Goal: Information Seeking & Learning: Learn about a topic

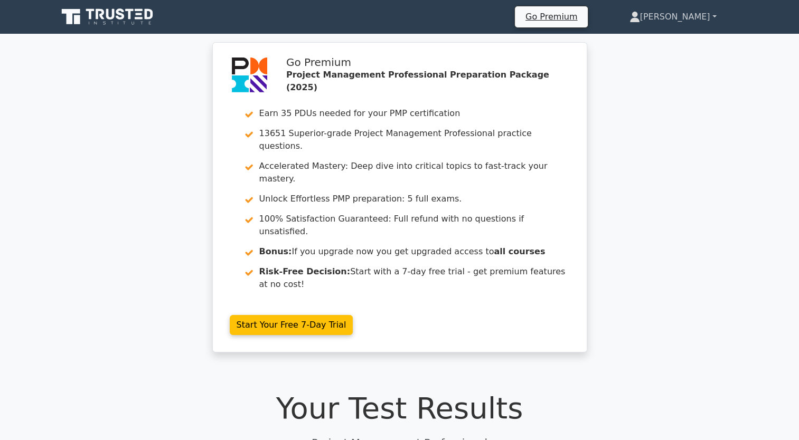
click at [697, 19] on link "[PERSON_NAME]" at bounding box center [673, 16] width 138 height 21
click at [665, 39] on link "Profile" at bounding box center [646, 41] width 83 height 17
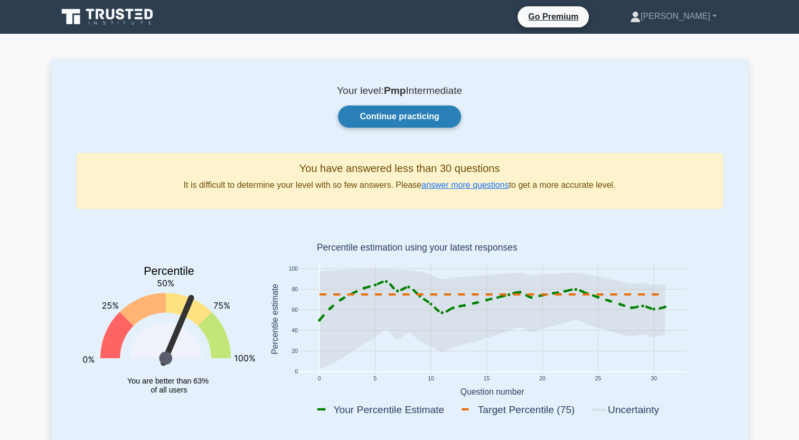
click at [439, 117] on link "Continue practicing" at bounding box center [399, 117] width 122 height 22
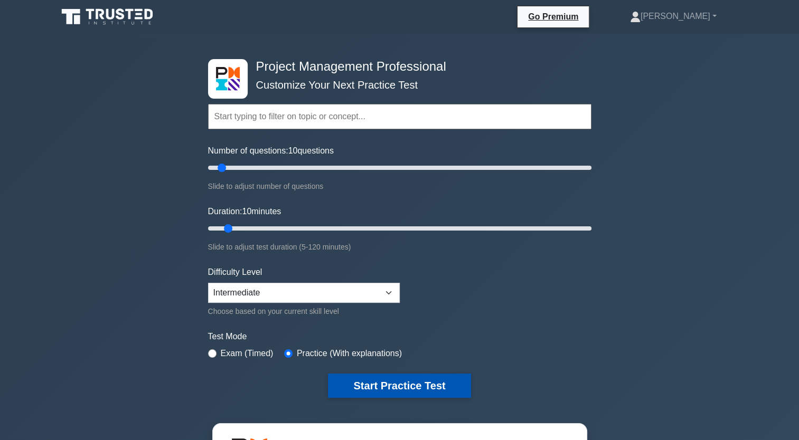
click at [431, 374] on button "Start Practice Test" at bounding box center [399, 386] width 143 height 24
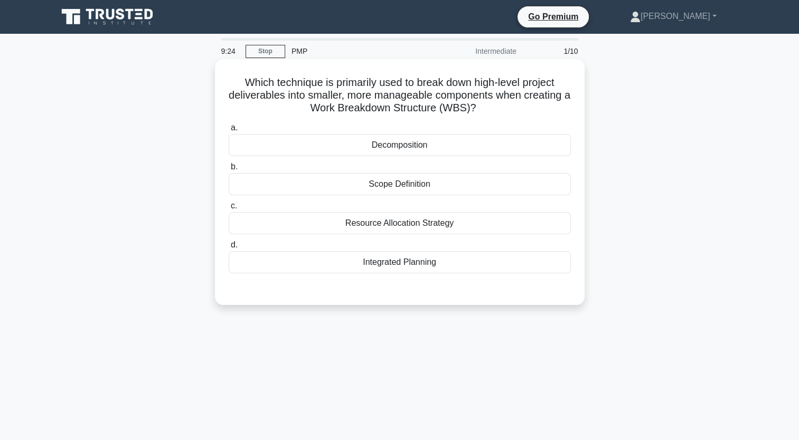
click at [485, 145] on div "Decomposition" at bounding box center [400, 145] width 342 height 22
click at [229, 131] on input "a. Decomposition" at bounding box center [229, 128] width 0 height 7
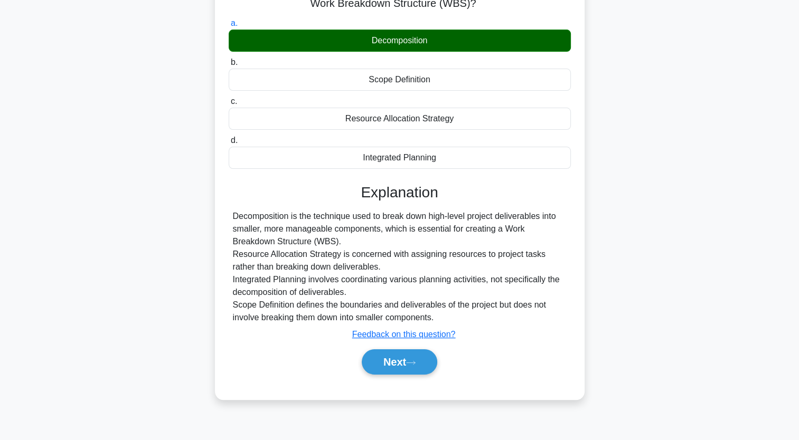
scroll to position [106, 0]
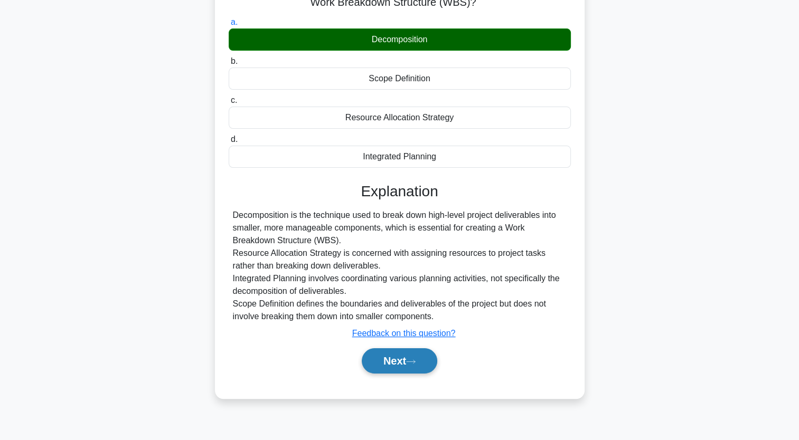
click at [376, 364] on button "Next" at bounding box center [399, 360] width 75 height 25
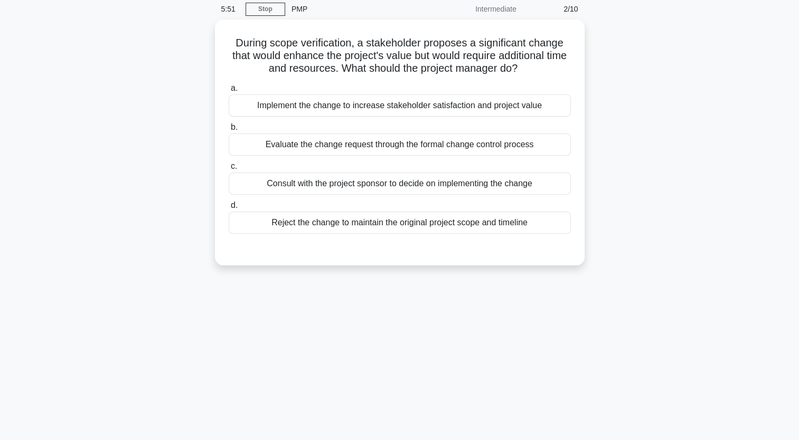
scroll to position [0, 0]
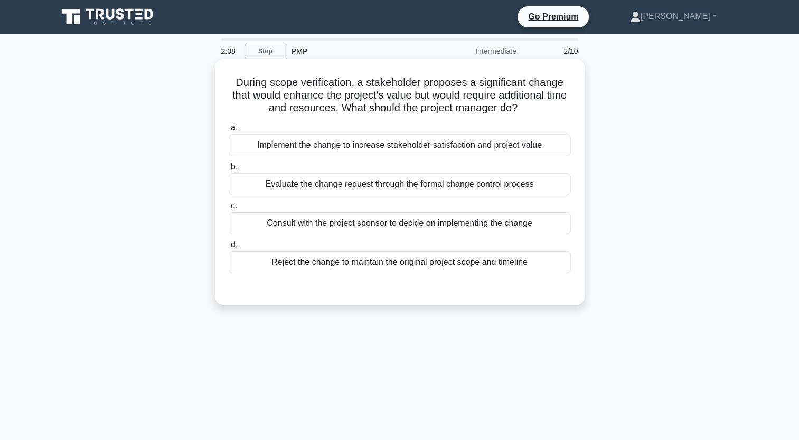
click at [404, 191] on div "Evaluate the change request through the formal change control process" at bounding box center [400, 184] width 342 height 22
click at [229, 171] on input "b. Evaluate the change request through the formal change control process" at bounding box center [229, 167] width 0 height 7
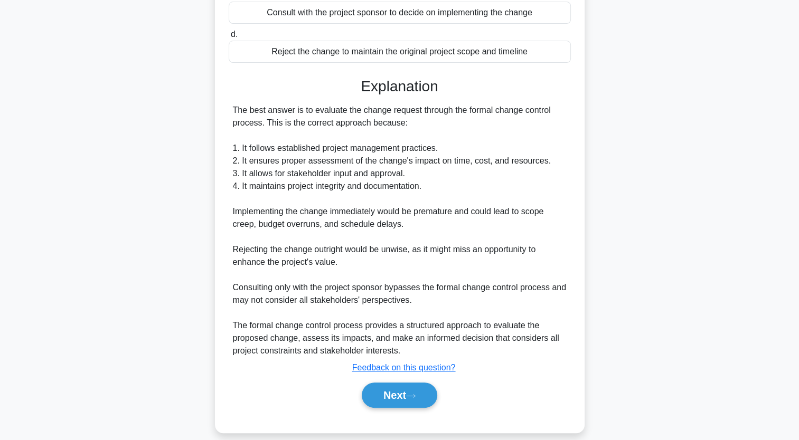
scroll to position [211, 0]
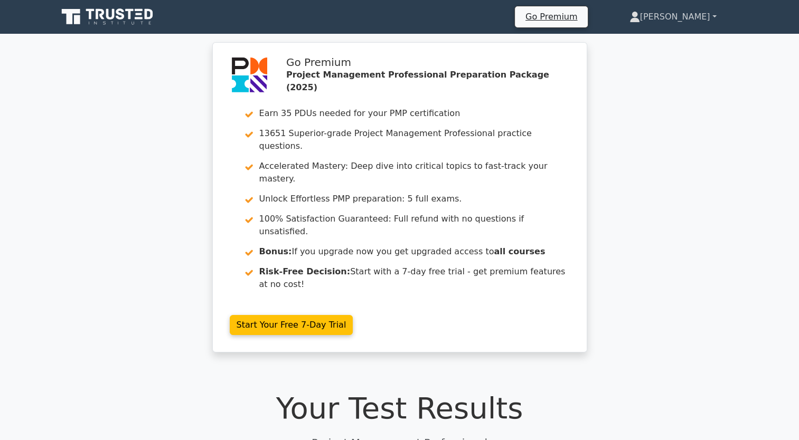
click at [703, 24] on link "[PERSON_NAME]" at bounding box center [673, 16] width 138 height 21
click at [688, 45] on link "Profile" at bounding box center [646, 41] width 83 height 17
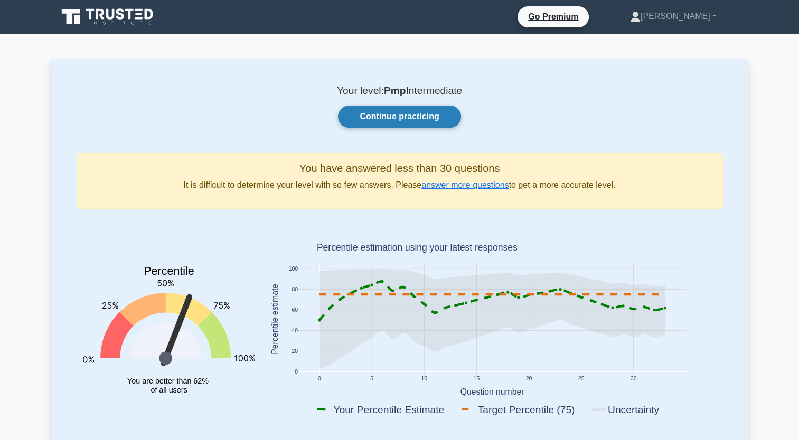
click at [436, 114] on link "Continue practicing" at bounding box center [399, 117] width 122 height 22
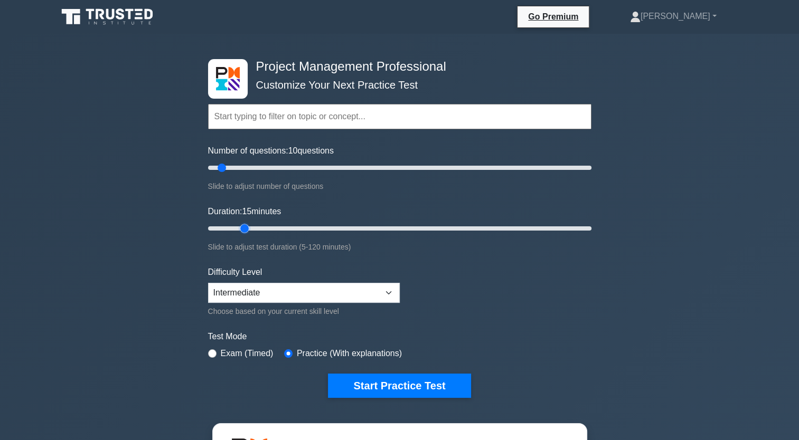
drag, startPoint x: 231, startPoint y: 227, endPoint x: 251, endPoint y: 228, distance: 20.6
click at [251, 228] on input "Duration: 15 minutes" at bounding box center [399, 228] width 383 height 13
drag, startPoint x: 244, startPoint y: 228, endPoint x: 267, endPoint y: 230, distance: 22.2
type input "20"
click at [267, 230] on input "Duration: 20 minutes" at bounding box center [399, 228] width 383 height 13
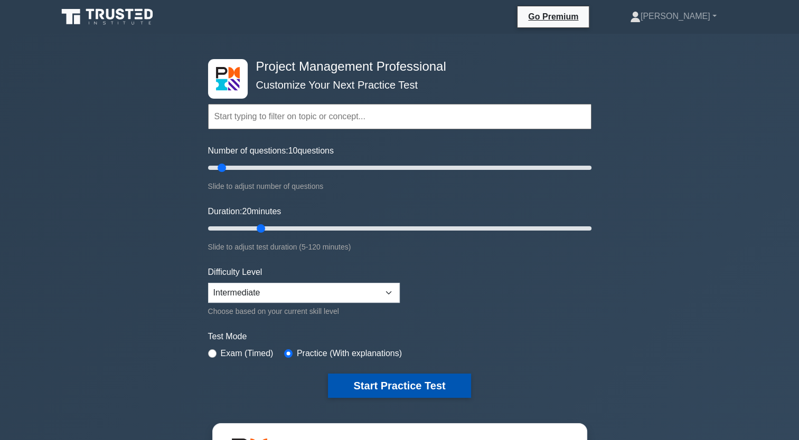
click at [416, 386] on button "Start Practice Test" at bounding box center [399, 386] width 143 height 24
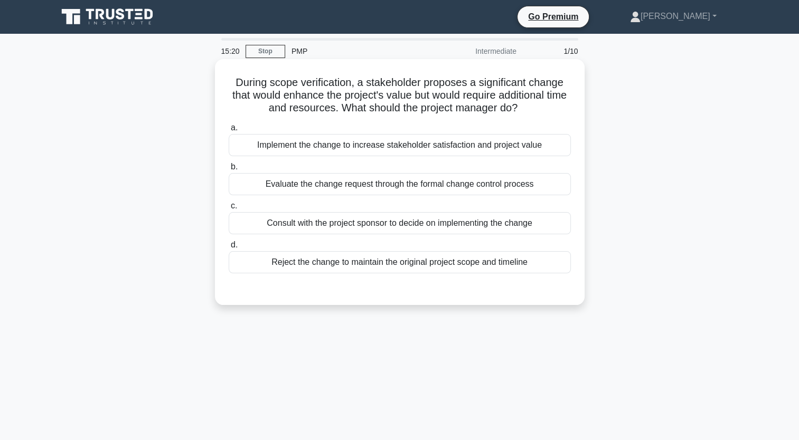
click at [535, 183] on div "Evaluate the change request through the formal change control process" at bounding box center [400, 184] width 342 height 22
click at [229, 171] on input "b. Evaluate the change request through the formal change control process" at bounding box center [229, 167] width 0 height 7
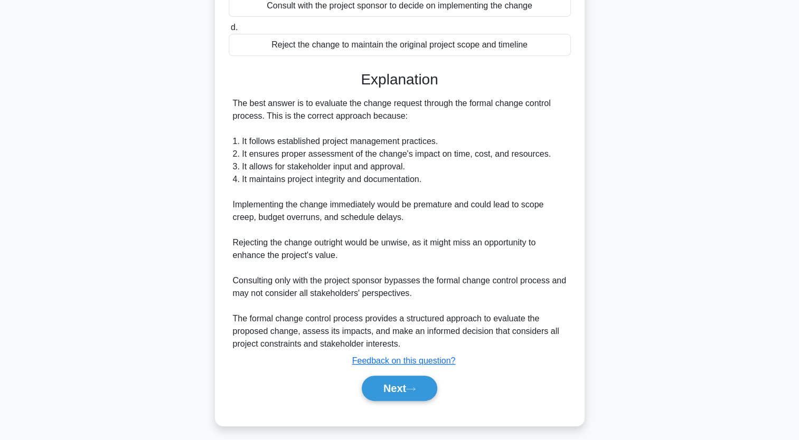
scroll to position [222, 0]
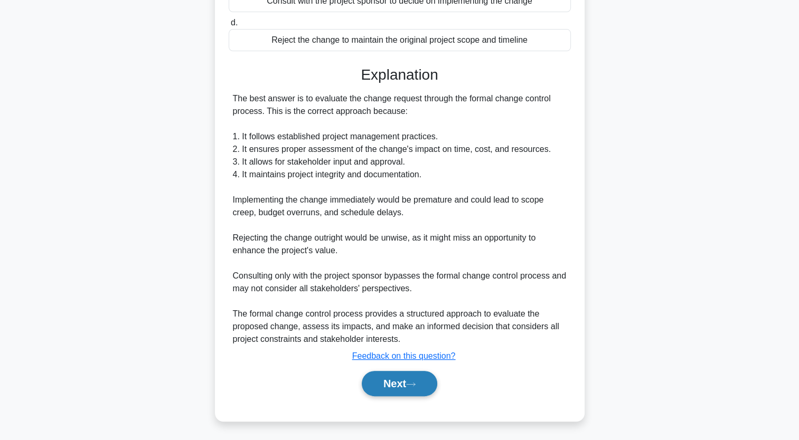
click at [395, 384] on button "Next" at bounding box center [399, 383] width 75 height 25
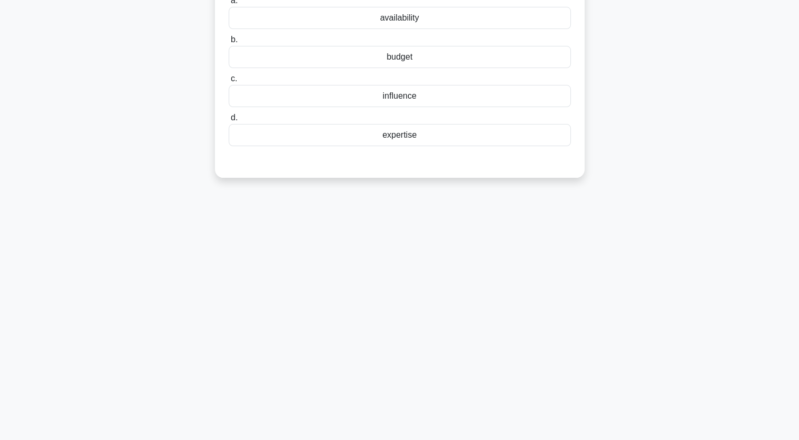
scroll to position [0, 0]
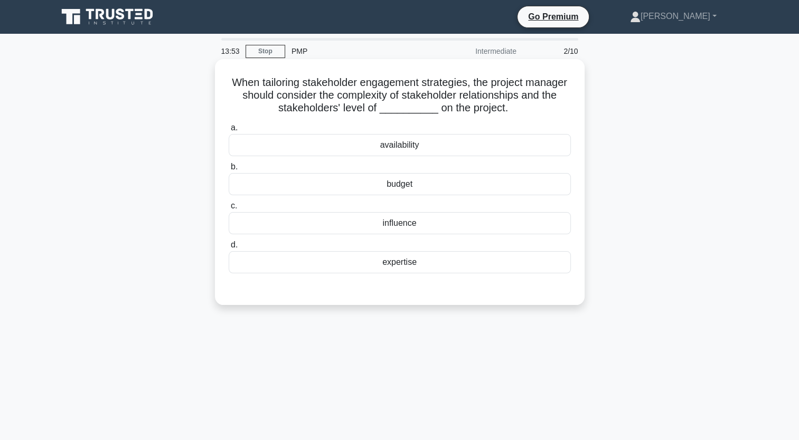
click at [520, 223] on div "influence" at bounding box center [400, 223] width 342 height 22
click at [229, 210] on input "c. influence" at bounding box center [229, 206] width 0 height 7
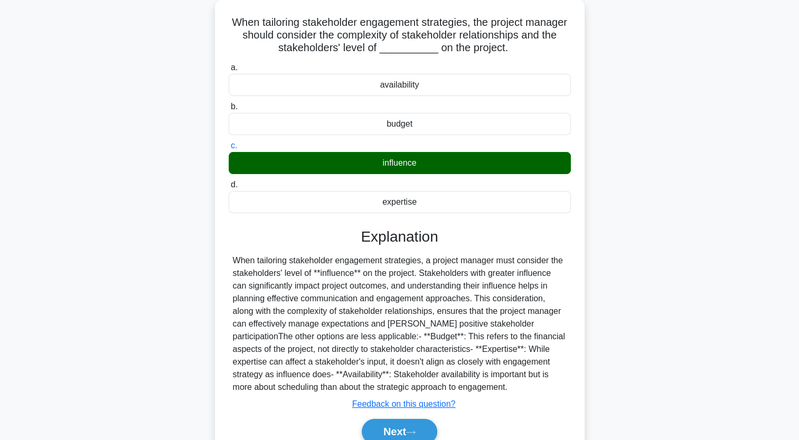
scroll to position [130, 0]
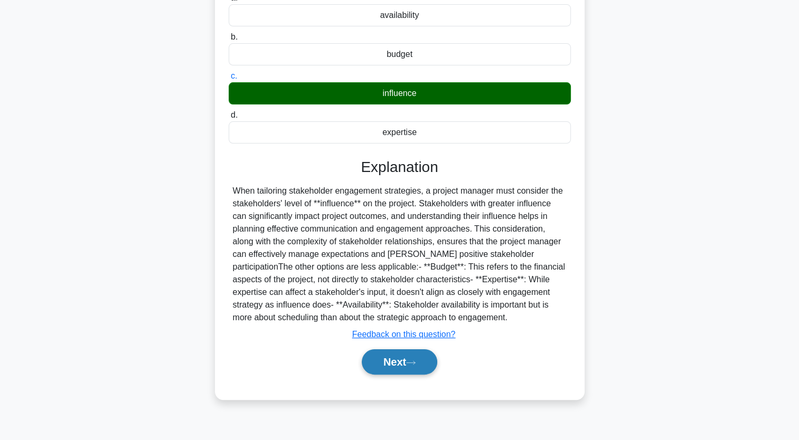
click at [403, 367] on button "Next" at bounding box center [399, 362] width 75 height 25
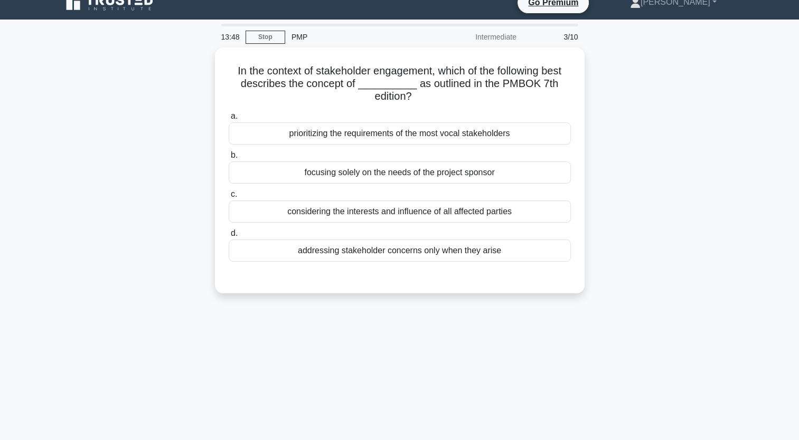
scroll to position [0, 0]
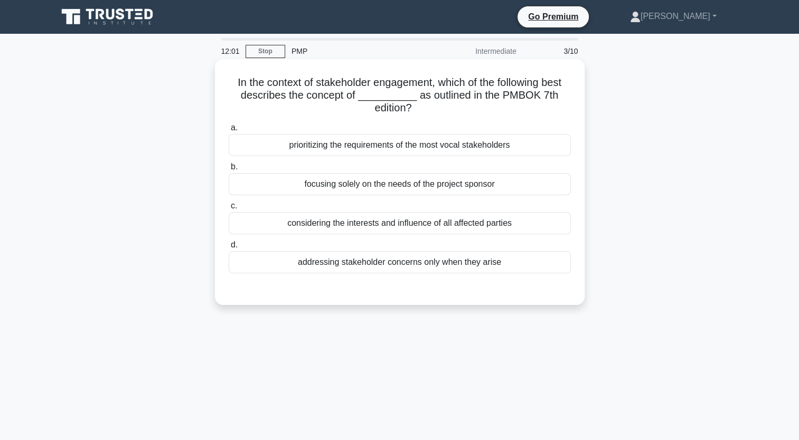
click at [513, 221] on div "considering the interests and influence of all affected parties" at bounding box center [400, 223] width 342 height 22
click at [229, 210] on input "c. considering the interests and influence of all affected parties" at bounding box center [229, 206] width 0 height 7
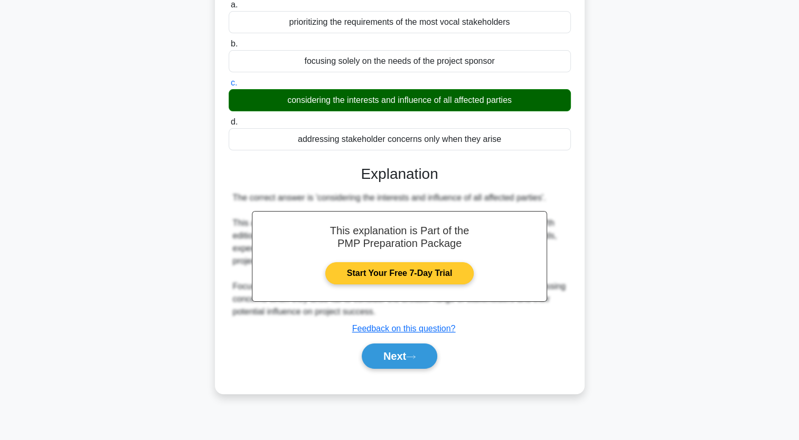
scroll to position [130, 0]
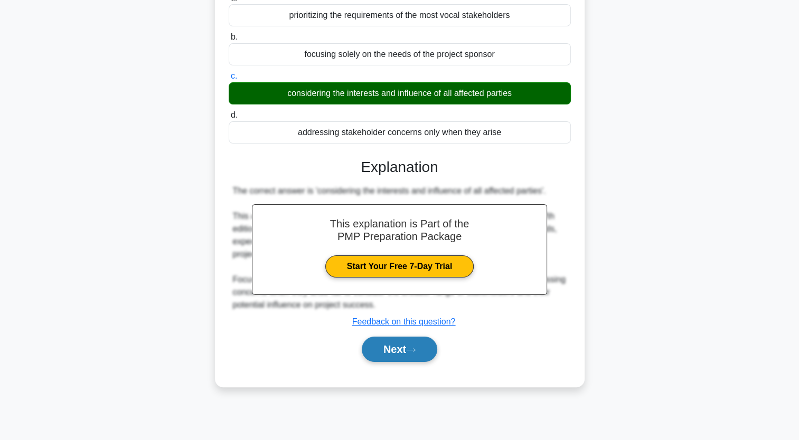
click at [424, 344] on button "Next" at bounding box center [399, 349] width 75 height 25
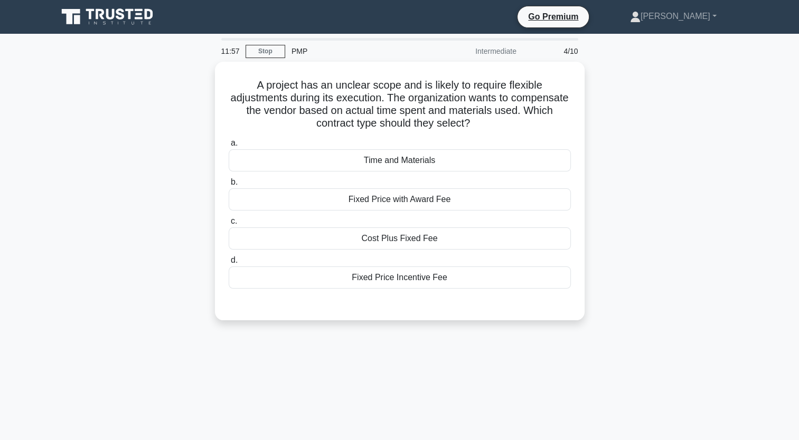
scroll to position [0, 0]
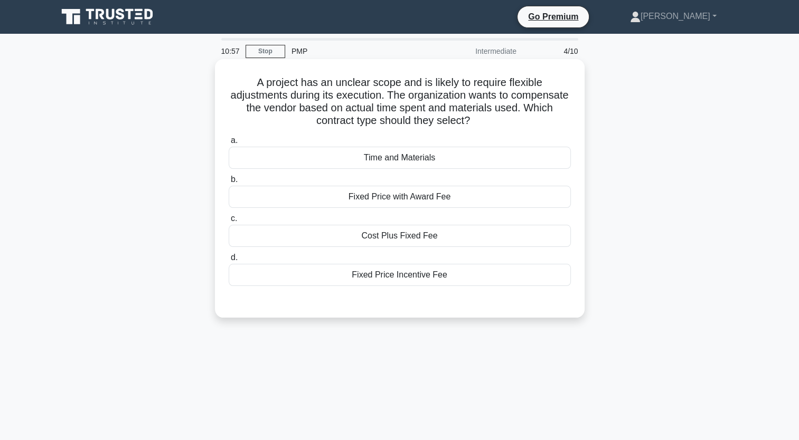
click at [429, 160] on div "Time and Materials" at bounding box center [400, 158] width 342 height 22
click at [229, 144] on input "a. Time and Materials" at bounding box center [229, 140] width 0 height 7
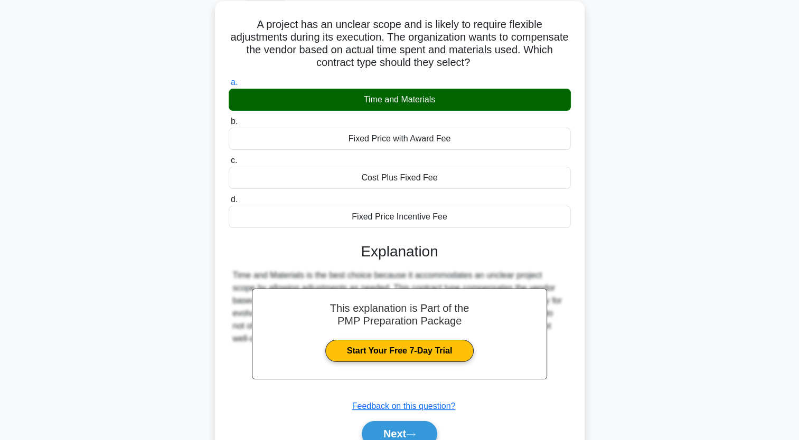
scroll to position [106, 0]
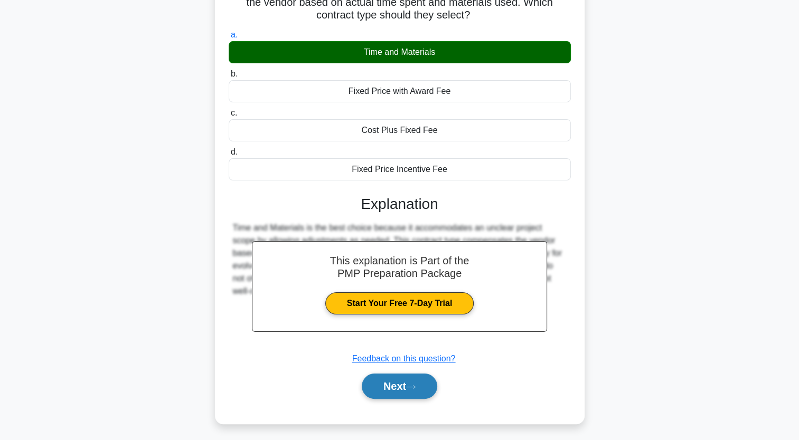
click at [413, 392] on button "Next" at bounding box center [399, 386] width 75 height 25
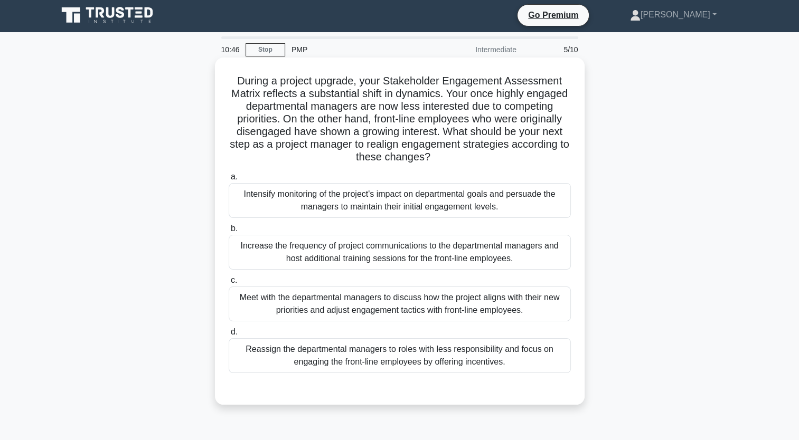
scroll to position [0, 0]
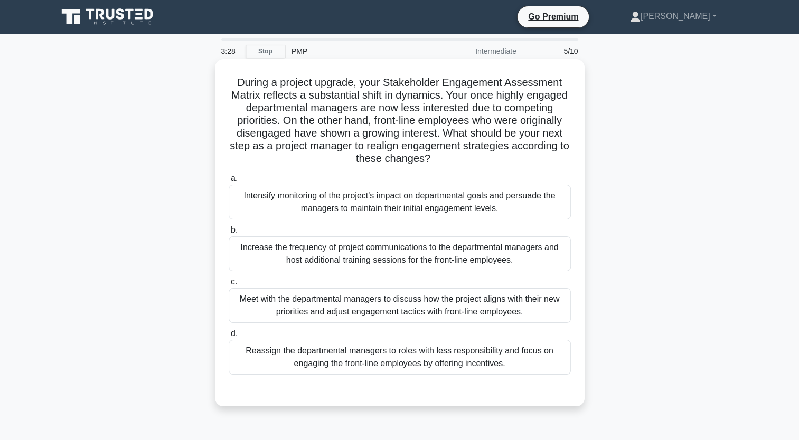
click at [422, 212] on div "Intensify monitoring of the project's impact on departmental goals and persuade…" at bounding box center [400, 202] width 342 height 35
click at [229, 182] on input "a. Intensify monitoring of the project's impact on departmental goals and persu…" at bounding box center [229, 178] width 0 height 7
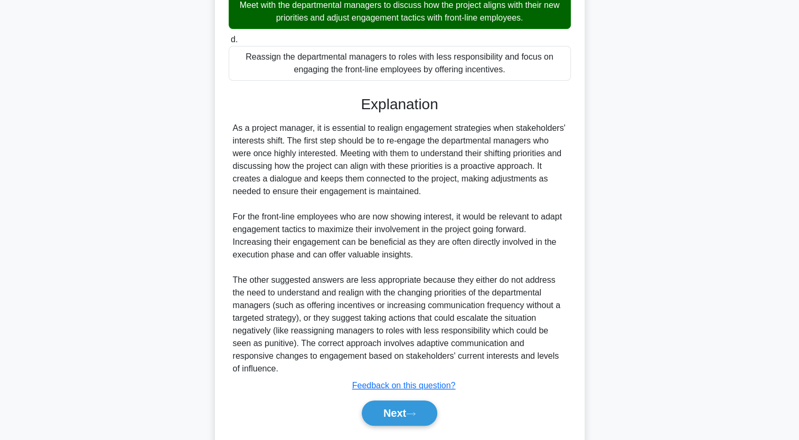
scroll to position [312, 0]
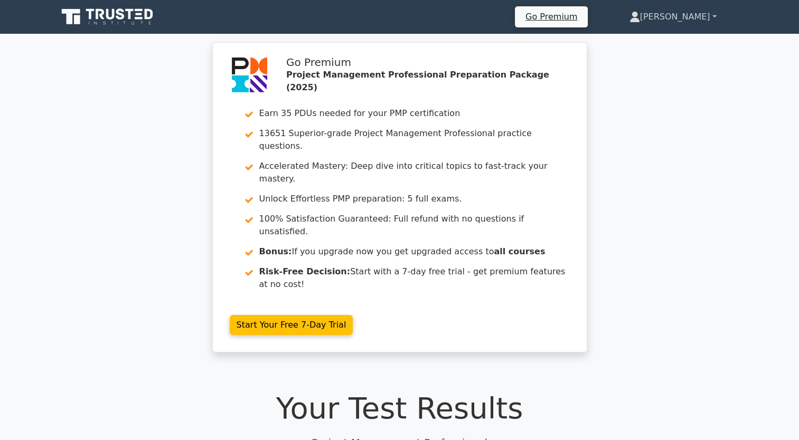
click at [686, 10] on link "[PERSON_NAME]" at bounding box center [673, 16] width 138 height 21
click at [672, 48] on link "Profile" at bounding box center [646, 41] width 83 height 17
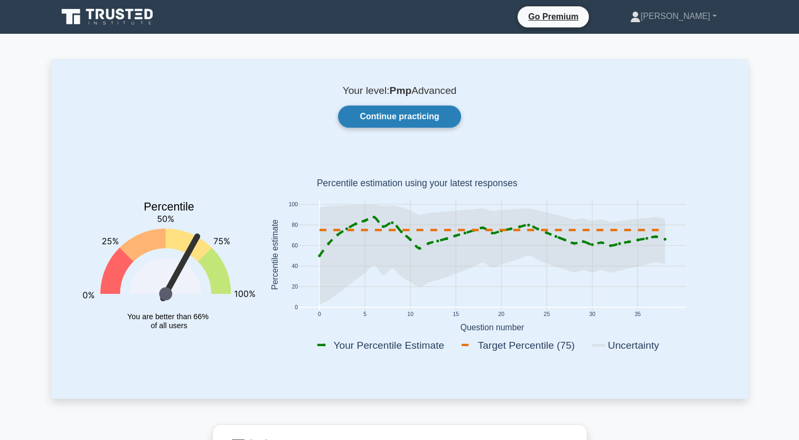
click at [427, 128] on link "Continue practicing" at bounding box center [399, 117] width 122 height 22
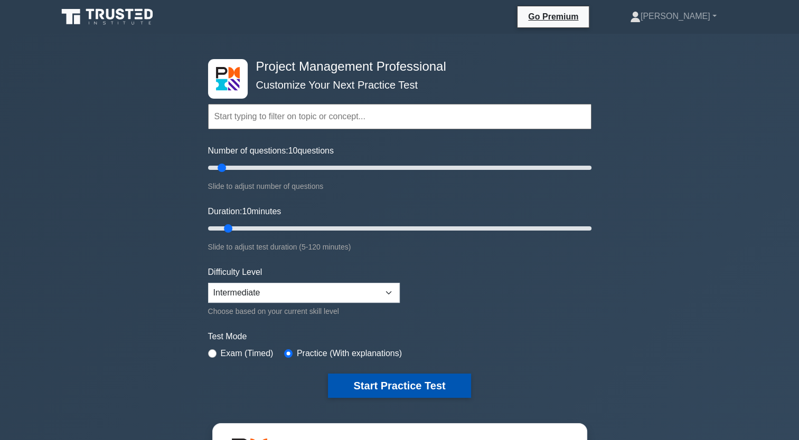
click at [373, 382] on button "Start Practice Test" at bounding box center [399, 386] width 143 height 24
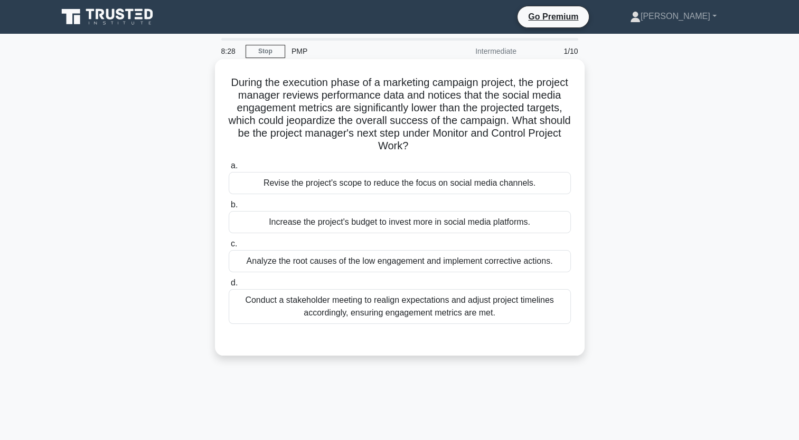
click at [439, 268] on div "Analyze the root causes of the low engagement and implement corrective actions." at bounding box center [400, 261] width 342 height 22
click at [229, 248] on input "c. Analyze the root causes of the low engagement and implement corrective actio…" at bounding box center [229, 244] width 0 height 7
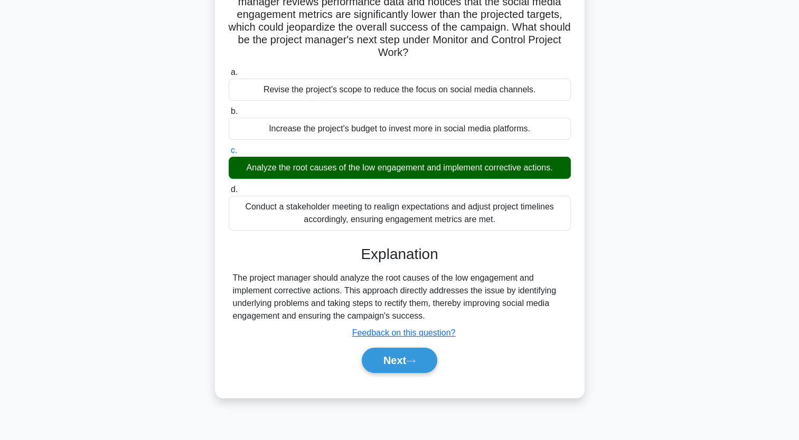
scroll to position [130, 0]
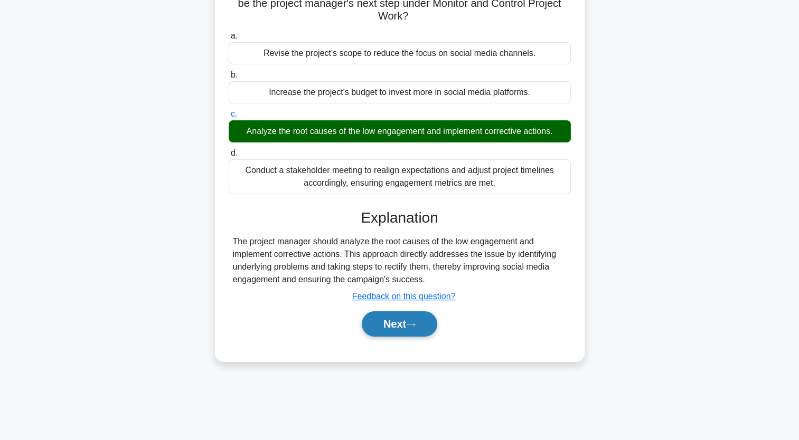
click at [427, 322] on button "Next" at bounding box center [399, 323] width 75 height 25
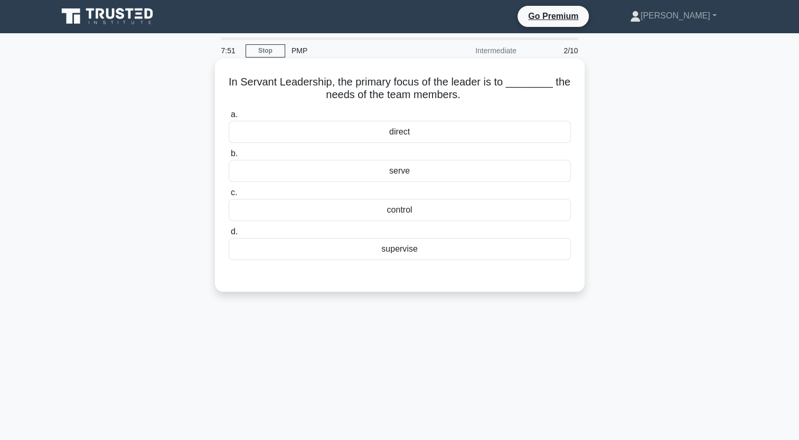
scroll to position [0, 0]
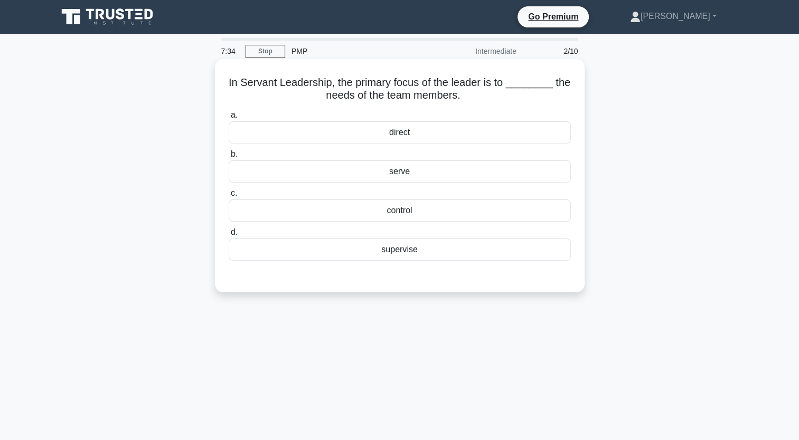
click at [449, 174] on div "serve" at bounding box center [400, 171] width 342 height 22
click at [229, 158] on input "b. serve" at bounding box center [229, 154] width 0 height 7
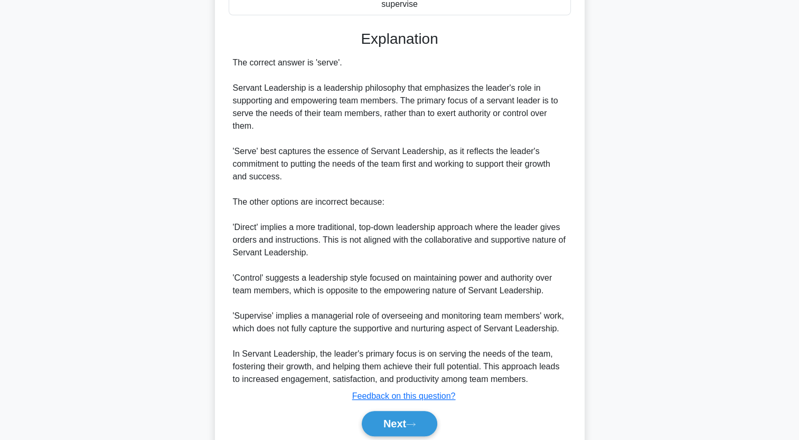
scroll to position [264, 0]
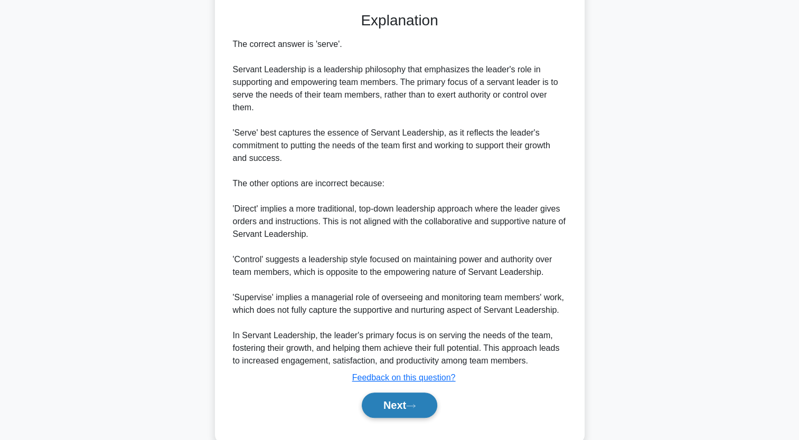
click at [399, 408] on button "Next" at bounding box center [399, 405] width 75 height 25
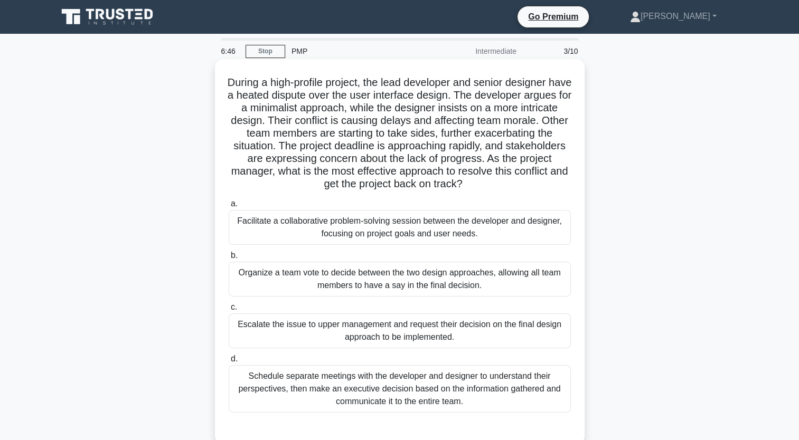
scroll to position [0, 0]
click at [439, 138] on h5 "During a high-profile project, the lead developer and senior designer have a he…" at bounding box center [400, 133] width 344 height 115
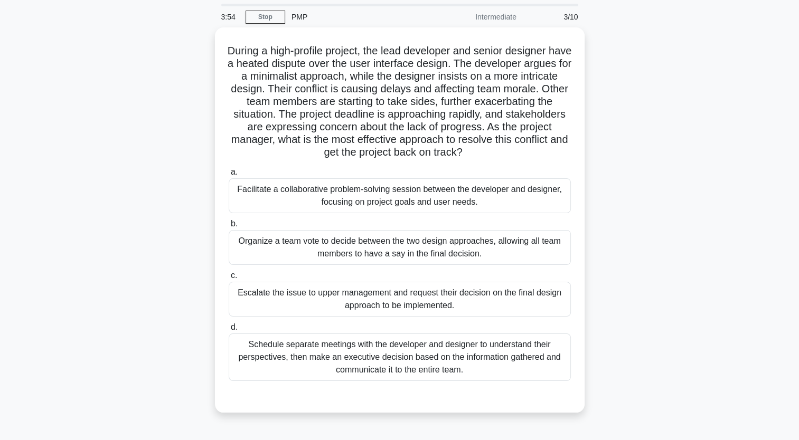
scroll to position [53, 0]
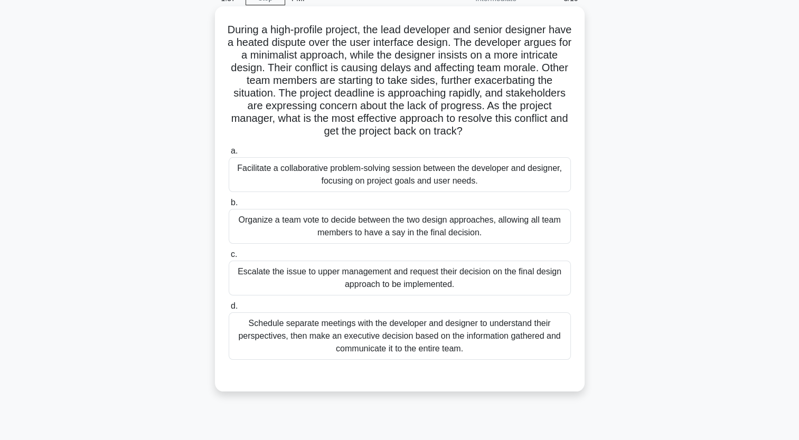
click at [308, 172] on div "Facilitate a collaborative problem-solving session between the developer and de…" at bounding box center [400, 174] width 342 height 35
click at [229, 155] on input "a. Facilitate a collaborative problem-solving session between the developer and…" at bounding box center [229, 151] width 0 height 7
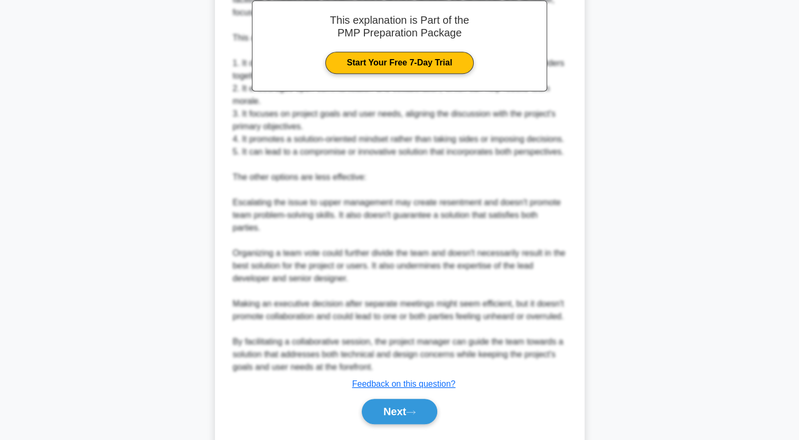
scroll to position [475, 0]
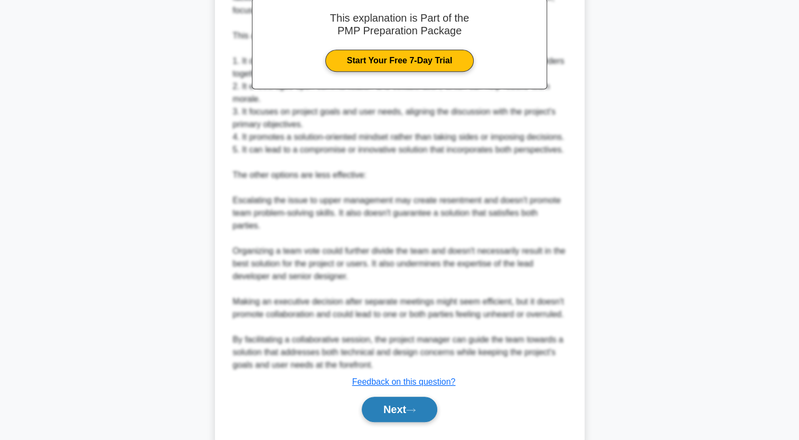
click at [381, 422] on button "Next" at bounding box center [399, 409] width 75 height 25
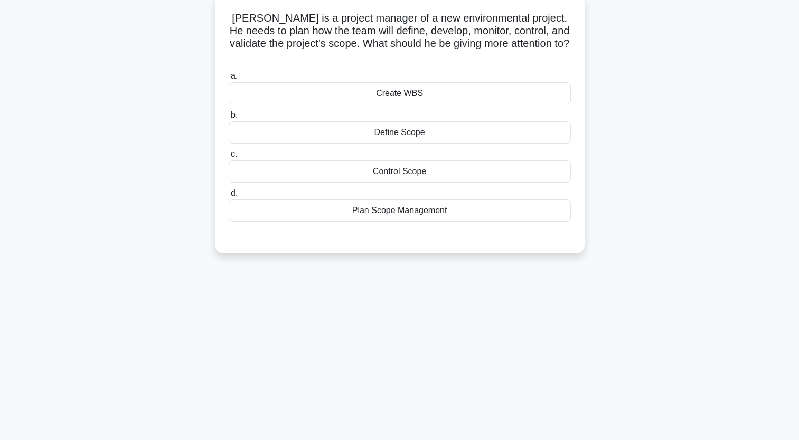
scroll to position [0, 0]
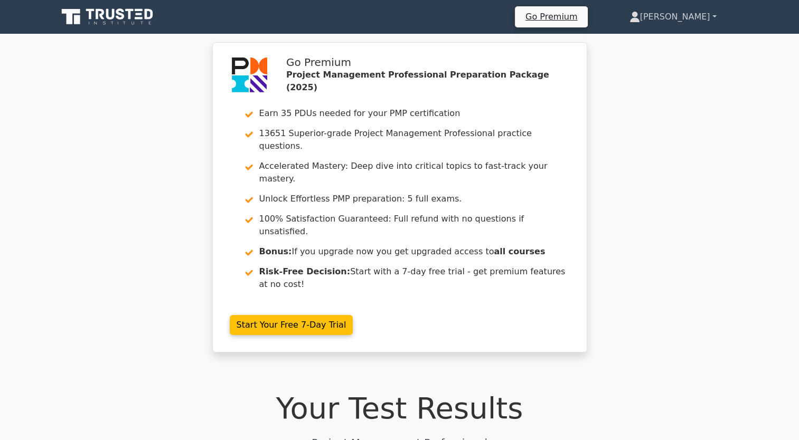
click at [702, 20] on link "[PERSON_NAME]" at bounding box center [673, 16] width 138 height 21
click at [688, 42] on link "Profile" at bounding box center [646, 41] width 83 height 17
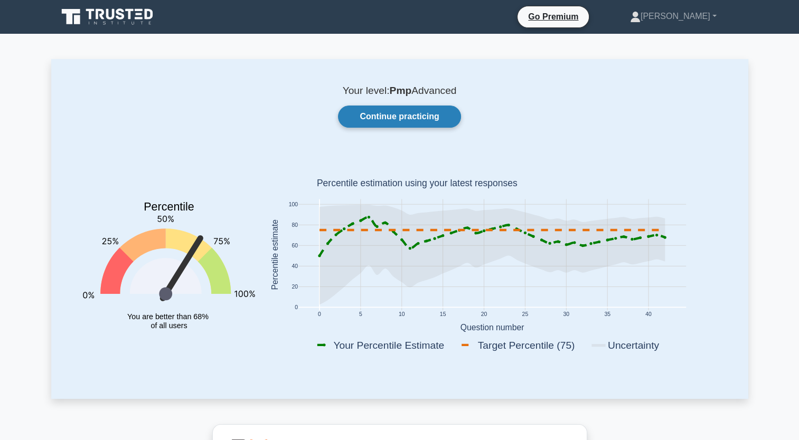
click at [414, 115] on link "Continue practicing" at bounding box center [399, 117] width 122 height 22
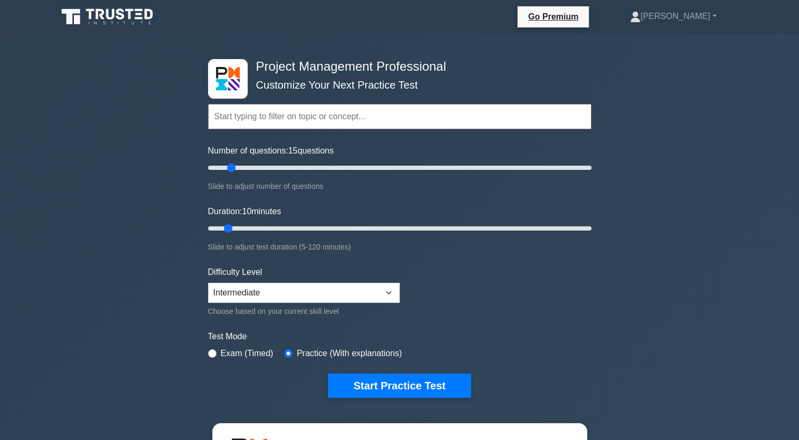
drag, startPoint x: 230, startPoint y: 169, endPoint x: 235, endPoint y: 171, distance: 5.7
type input "15"
click at [235, 171] on input "Number of questions: 15 questions" at bounding box center [399, 168] width 383 height 13
drag, startPoint x: 226, startPoint y: 227, endPoint x: 294, endPoint y: 230, distance: 67.7
type input "30"
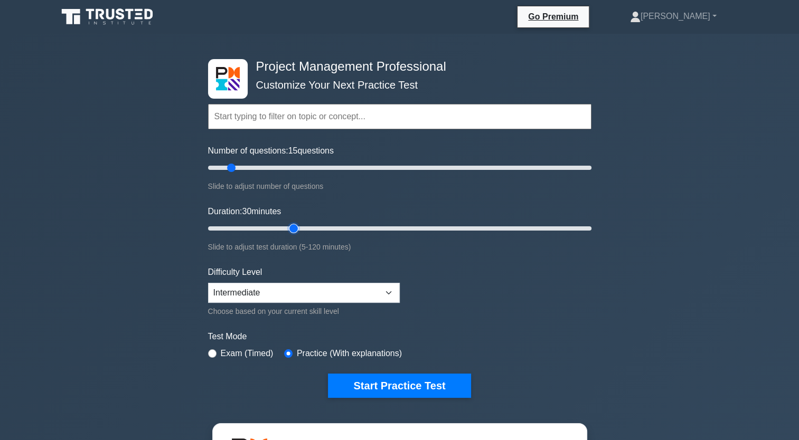
click at [294, 230] on input "Duration: 30 minutes" at bounding box center [399, 228] width 383 height 13
click at [408, 378] on button "Start Practice Test" at bounding box center [399, 386] width 143 height 24
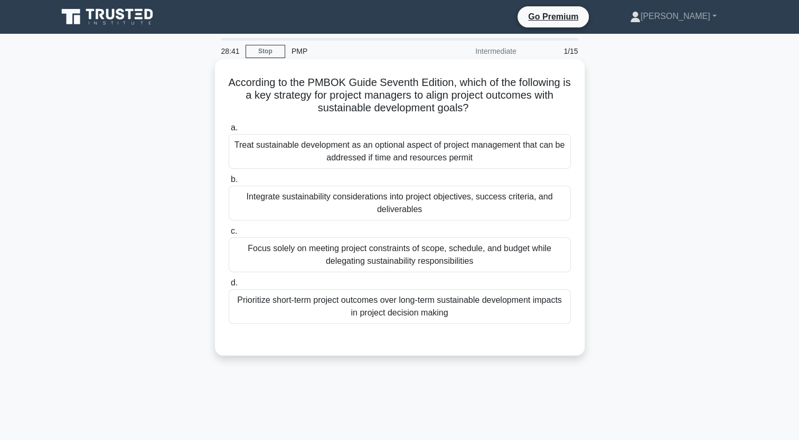
click at [431, 166] on div "Treat sustainable development as an optional aspect of project management that …" at bounding box center [400, 151] width 342 height 35
click at [229, 131] on input "a. Treat sustainable development as an optional aspect of project management th…" at bounding box center [229, 128] width 0 height 7
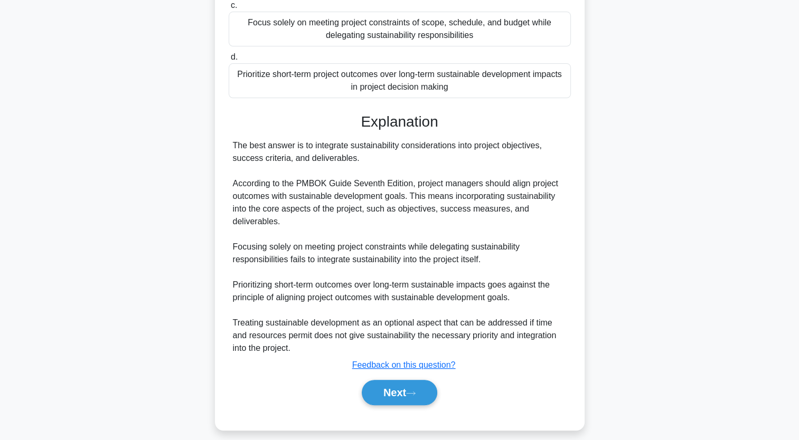
scroll to position [236, 0]
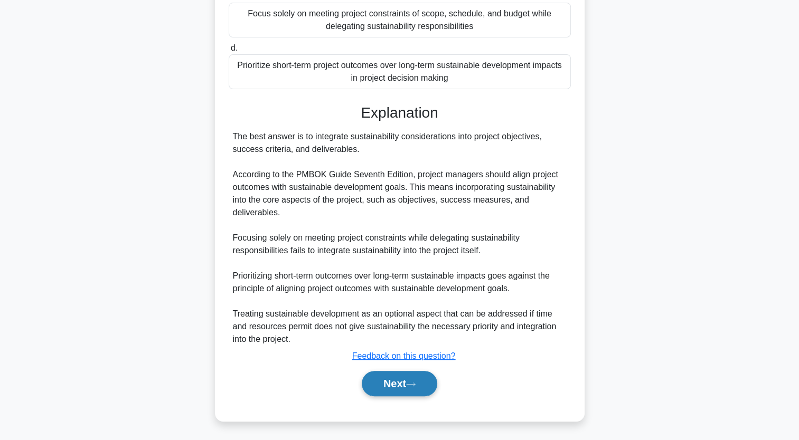
click at [401, 383] on button "Next" at bounding box center [399, 383] width 75 height 25
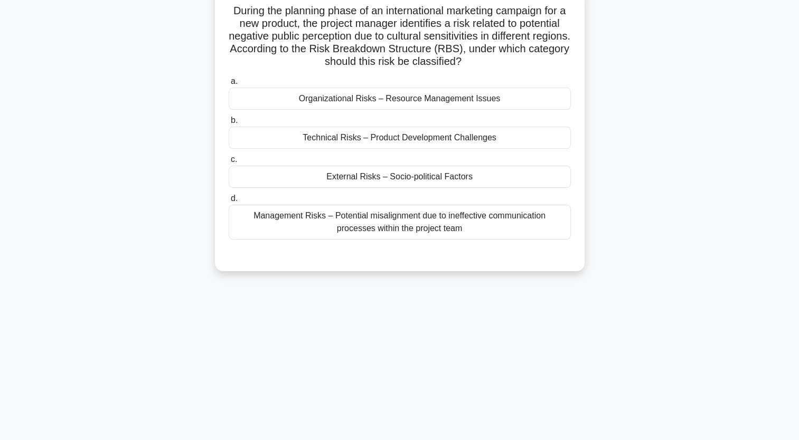
scroll to position [0, 0]
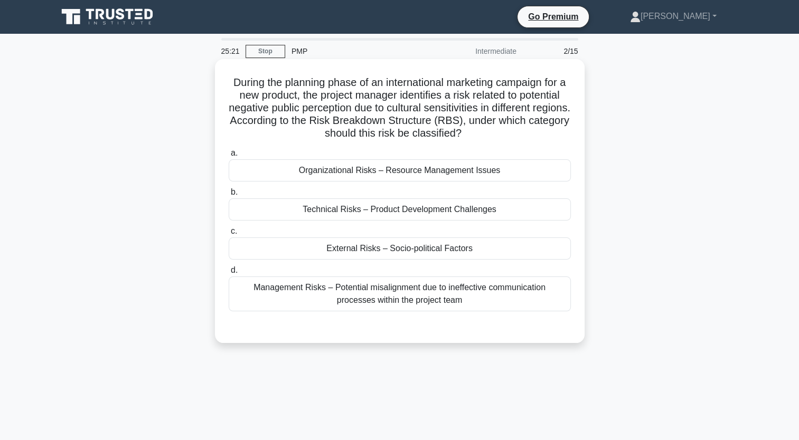
click at [461, 252] on div "External Risks – Socio-political Factors" at bounding box center [400, 249] width 342 height 22
click at [229, 235] on input "c. External Risks – Socio-political Factors" at bounding box center [229, 231] width 0 height 7
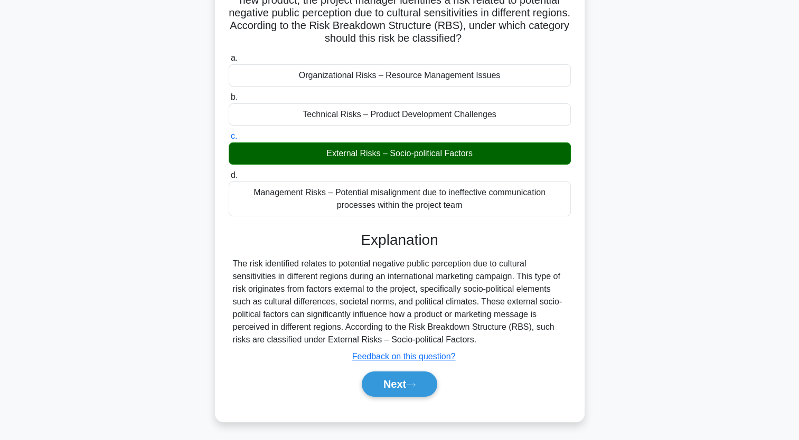
scroll to position [106, 0]
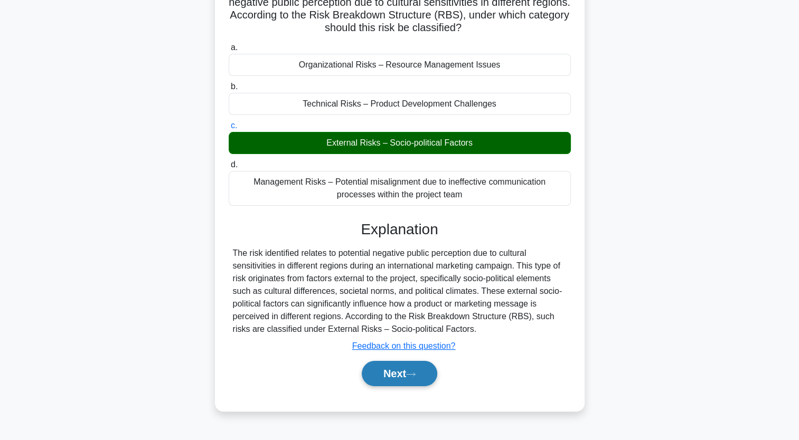
click at [413, 369] on button "Next" at bounding box center [399, 373] width 75 height 25
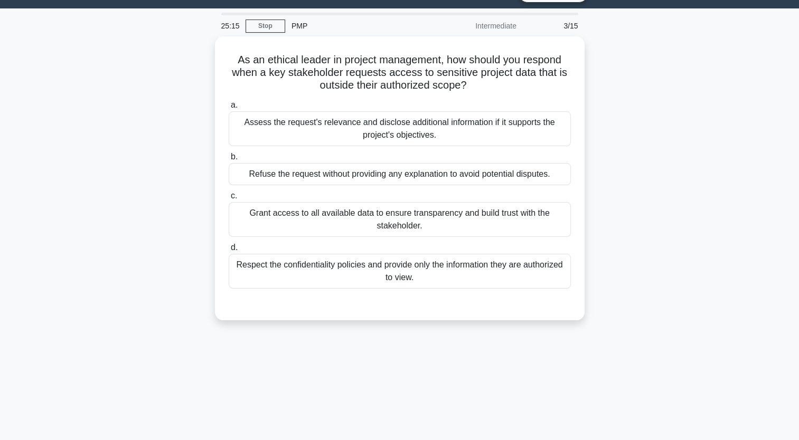
scroll to position [24, 0]
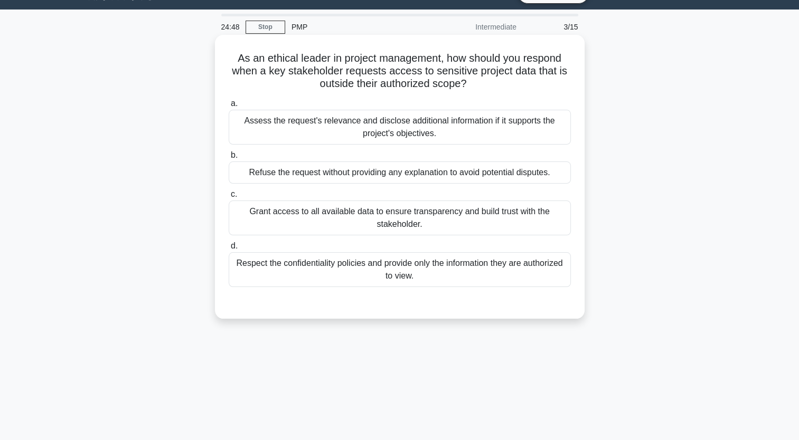
click at [382, 173] on div "Refuse the request without providing any explanation to avoid potential dispute…" at bounding box center [400, 173] width 342 height 22
click at [229, 159] on input "b. Refuse the request without providing any explanation to avoid potential disp…" at bounding box center [229, 155] width 0 height 7
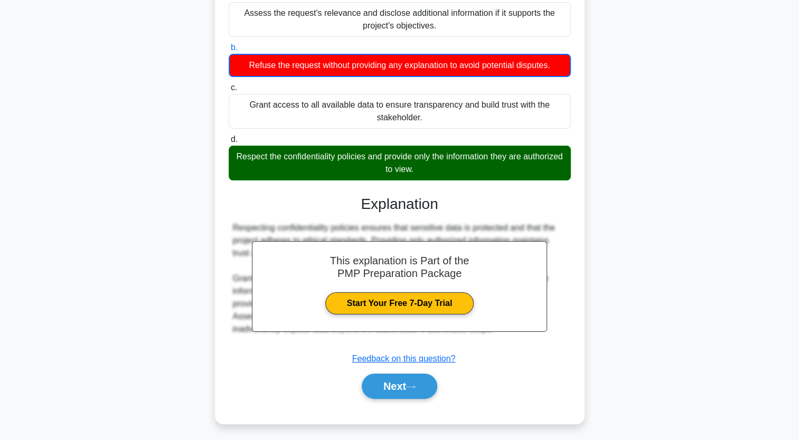
scroll to position [135, 0]
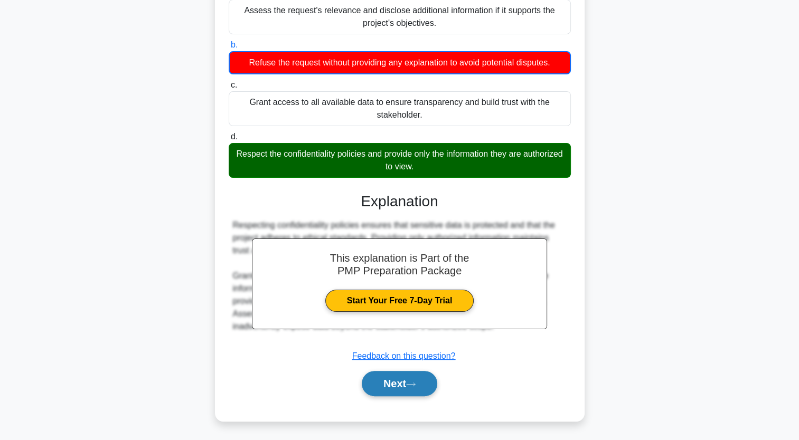
click at [403, 382] on button "Next" at bounding box center [399, 383] width 75 height 25
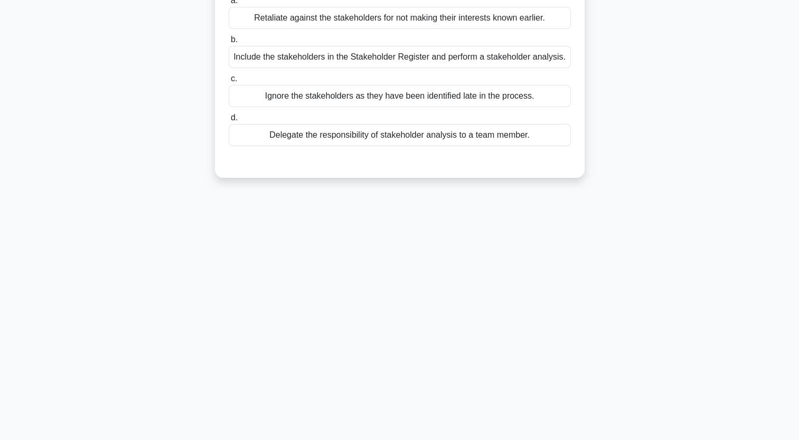
scroll to position [0, 0]
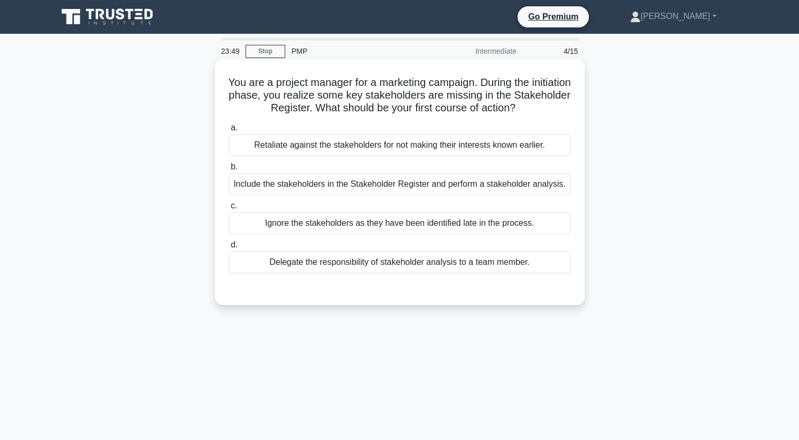
click at [319, 182] on div "Include the stakeholders in the Stakeholder Register and perform a stakeholder …" at bounding box center [400, 184] width 342 height 22
click at [229, 171] on input "b. Include the stakeholders in the Stakeholder Register and perform a stakehold…" at bounding box center [229, 167] width 0 height 7
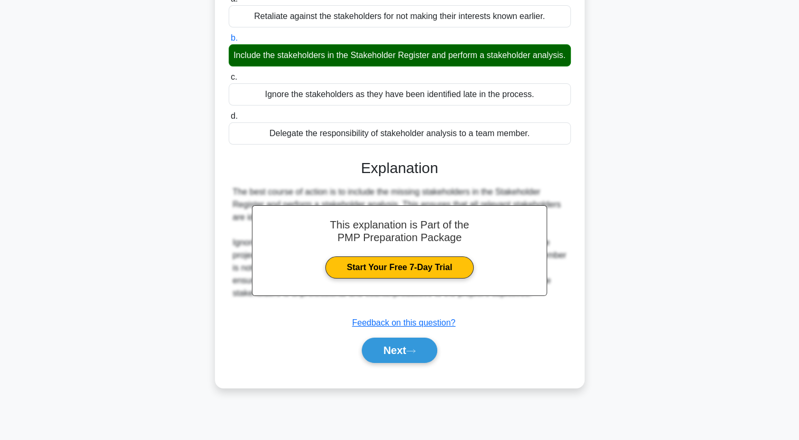
scroll to position [130, 0]
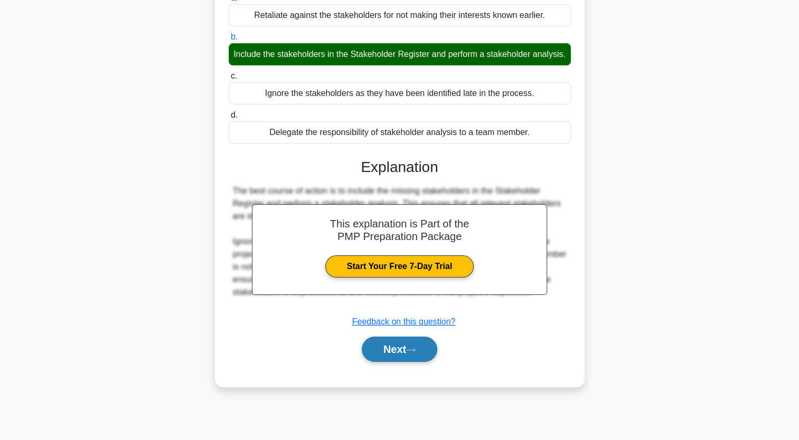
click at [392, 362] on button "Next" at bounding box center [399, 349] width 75 height 25
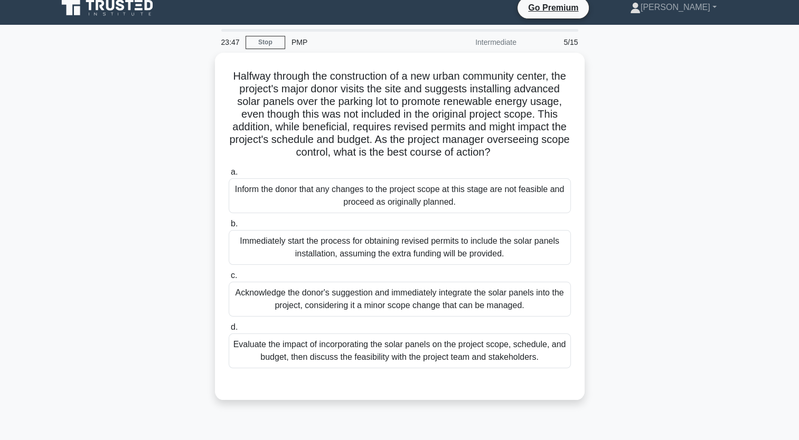
scroll to position [0, 0]
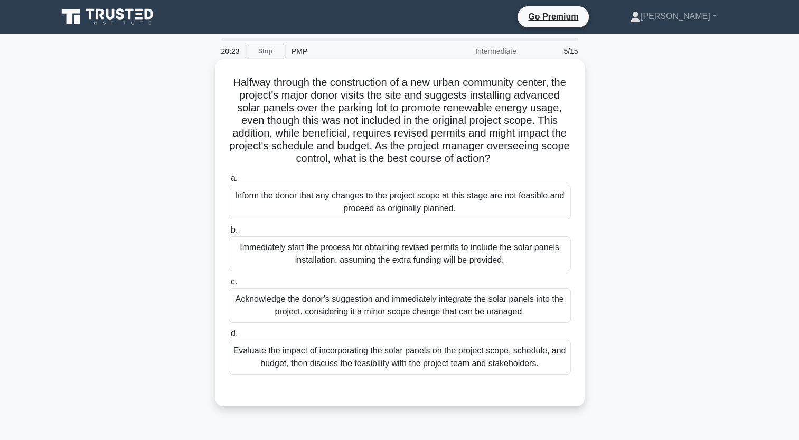
click at [433, 365] on div "Evaluate the impact of incorporating the solar panels on the project scope, sch…" at bounding box center [400, 357] width 342 height 35
click at [229, 337] on input "d. Evaluate the impact of incorporating the solar panels on the project scope, …" at bounding box center [229, 334] width 0 height 7
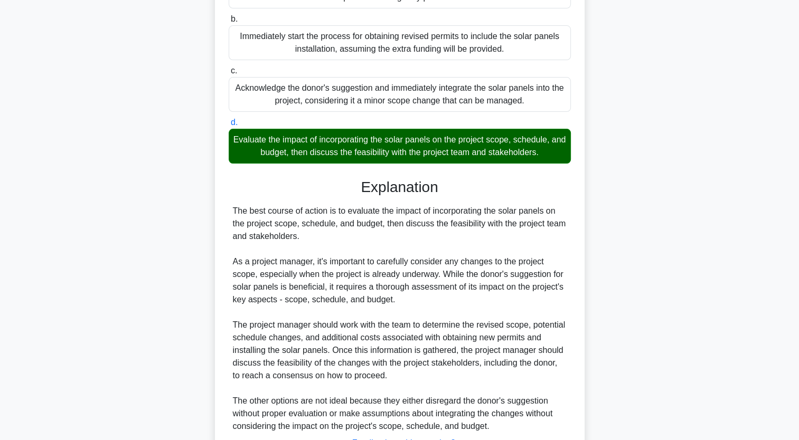
scroll to position [311, 0]
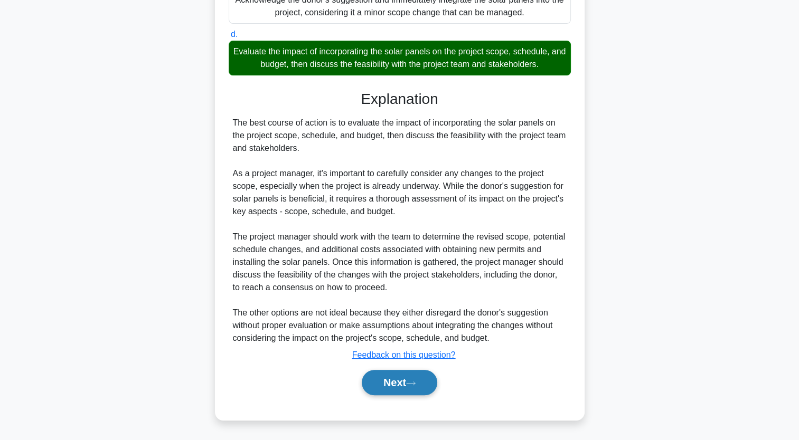
click at [388, 377] on button "Next" at bounding box center [399, 382] width 75 height 25
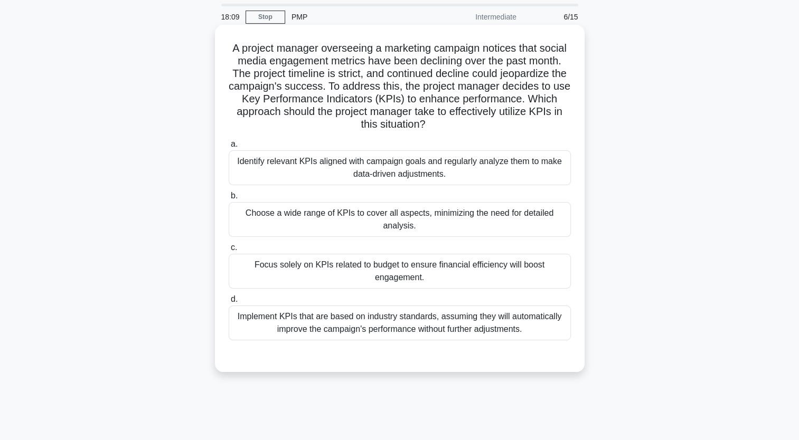
scroll to position [53, 0]
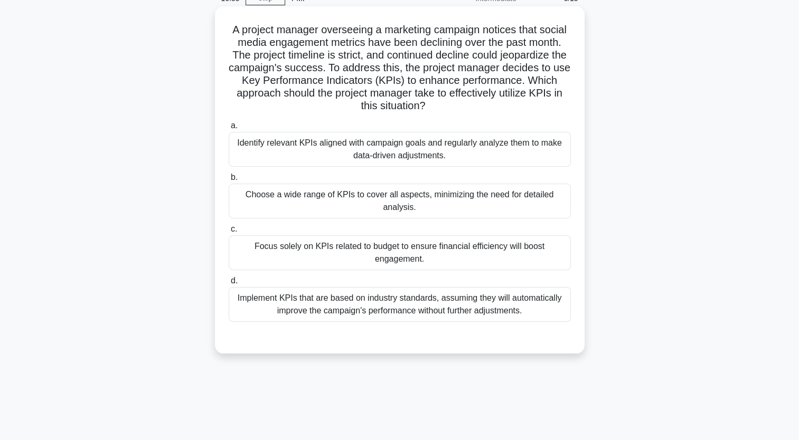
click at [561, 210] on div "Choose a wide range of KPIs to cover all aspects, minimizing the need for detai…" at bounding box center [400, 201] width 342 height 35
click at [229, 181] on input "b. Choose a wide range of KPIs to cover all aspects, minimizing the need for de…" at bounding box center [229, 177] width 0 height 7
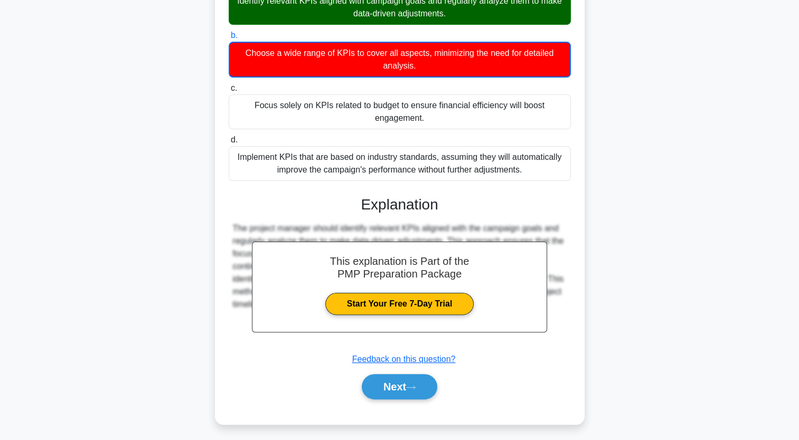
scroll to position [198, 0]
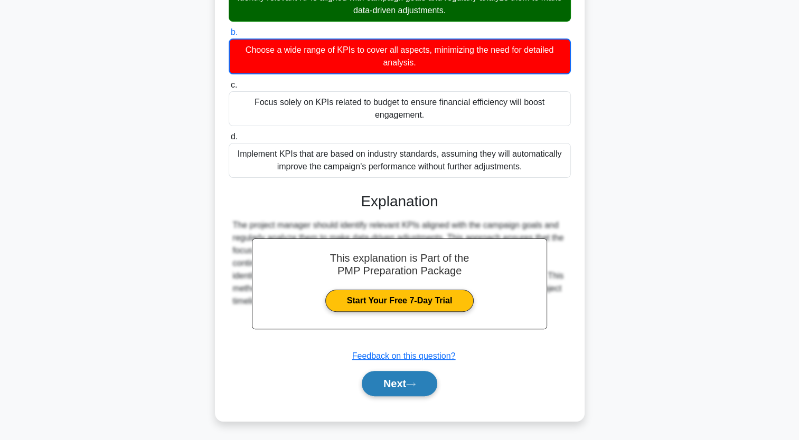
click at [403, 382] on button "Next" at bounding box center [399, 383] width 75 height 25
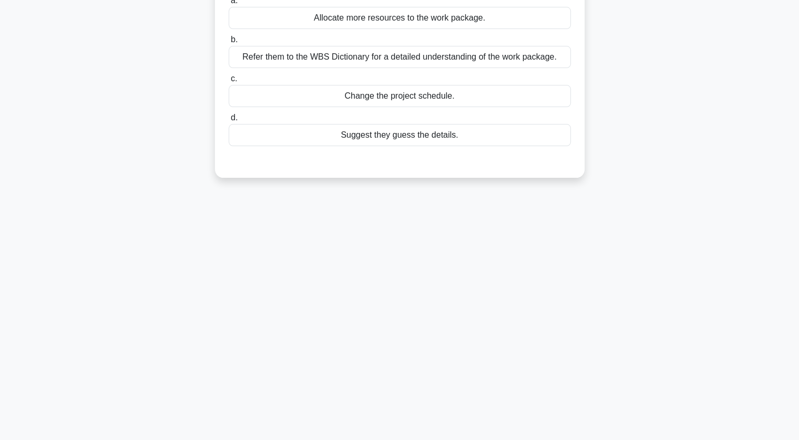
scroll to position [0, 0]
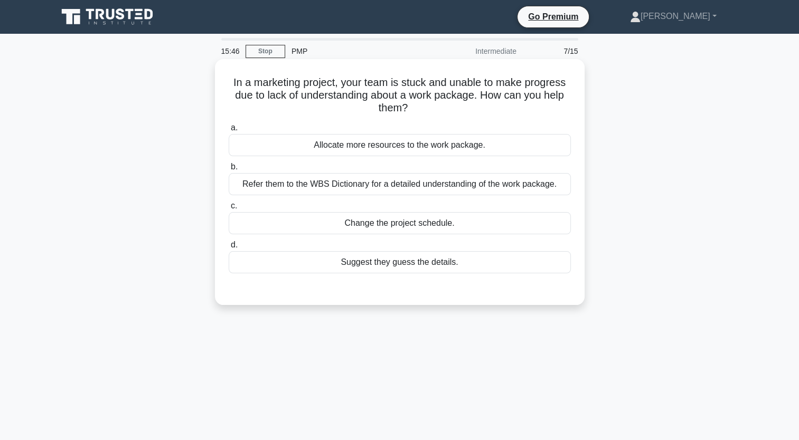
click at [488, 181] on div "Refer them to the WBS Dictionary for a detailed understanding of the work packa…" at bounding box center [400, 184] width 342 height 22
click at [229, 171] on input "b. Refer them to the WBS Dictionary for a detailed understanding of the work pa…" at bounding box center [229, 167] width 0 height 7
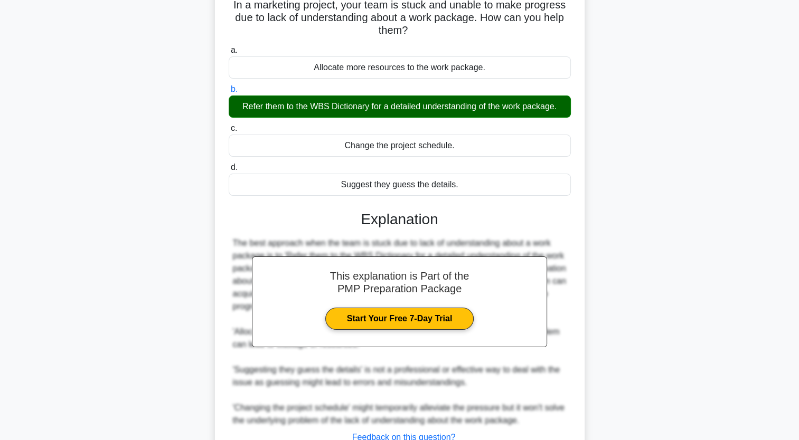
scroll to position [159, 0]
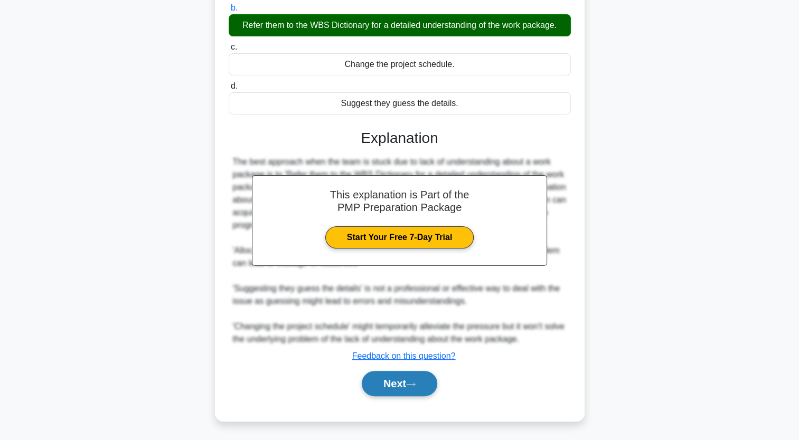
click at [418, 371] on button "Next" at bounding box center [399, 383] width 75 height 25
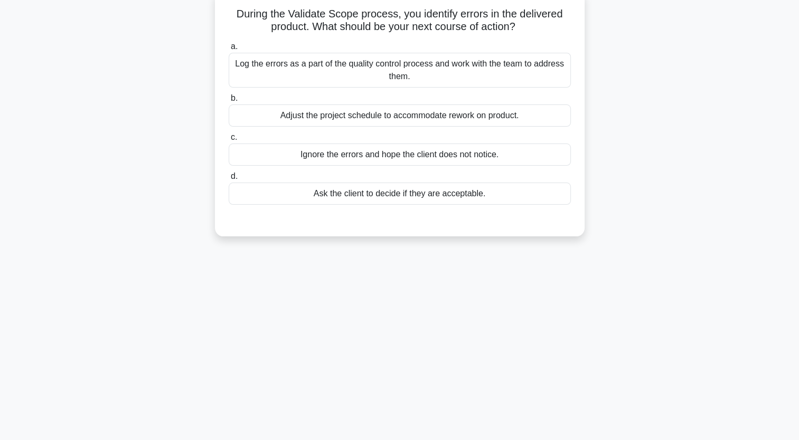
scroll to position [0, 0]
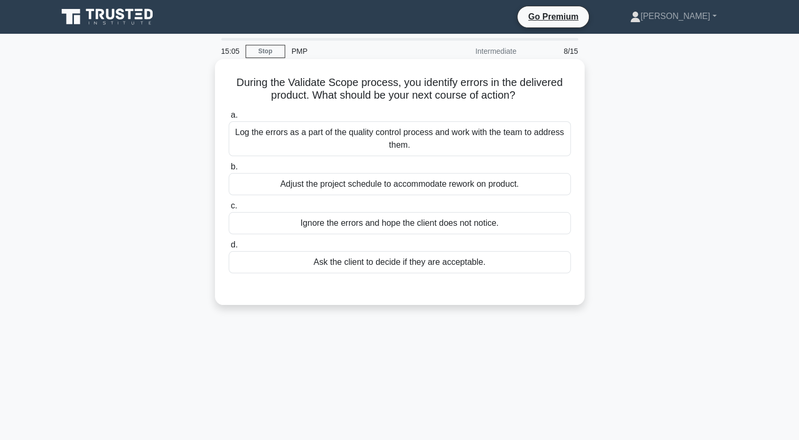
click at [417, 140] on div "Log the errors as a part of the quality control process and work with the team …" at bounding box center [400, 138] width 342 height 35
click at [229, 119] on input "a. Log the errors as a part of the quality control process and work with the te…" at bounding box center [229, 115] width 0 height 7
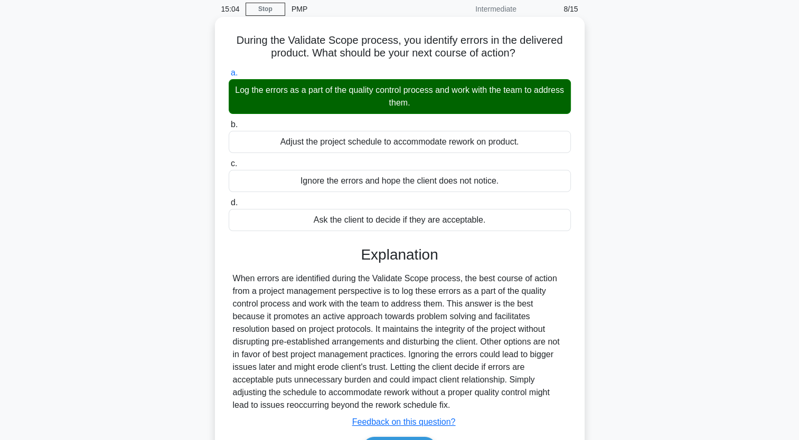
scroll to position [130, 0]
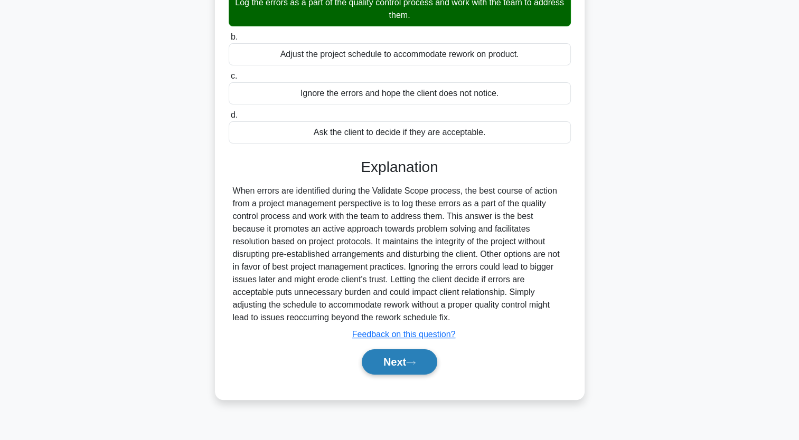
click at [389, 358] on button "Next" at bounding box center [399, 362] width 75 height 25
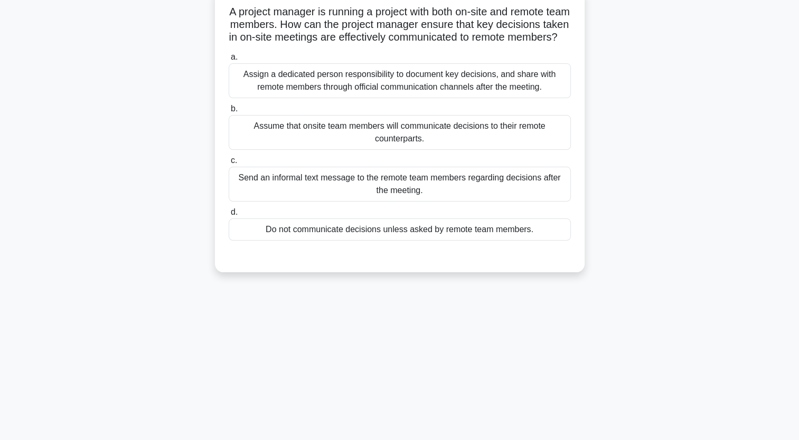
scroll to position [0, 0]
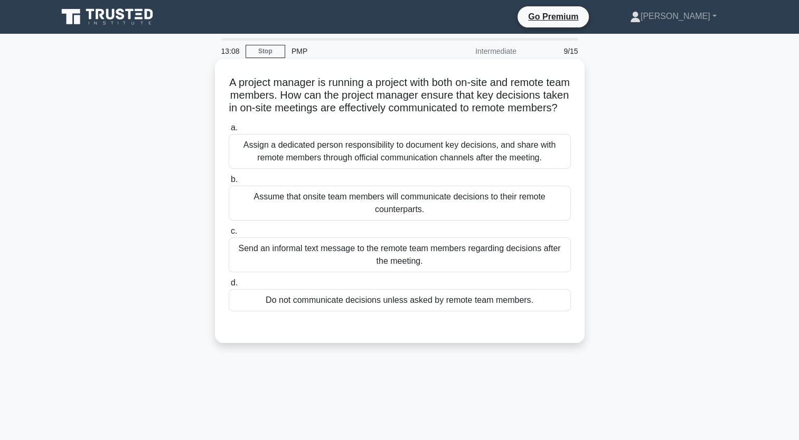
click at [400, 167] on div "Assign a dedicated person responsibility to document key decisions, and share w…" at bounding box center [400, 151] width 342 height 35
click at [229, 131] on input "a. Assign a dedicated person responsibility to document key decisions, and shar…" at bounding box center [229, 128] width 0 height 7
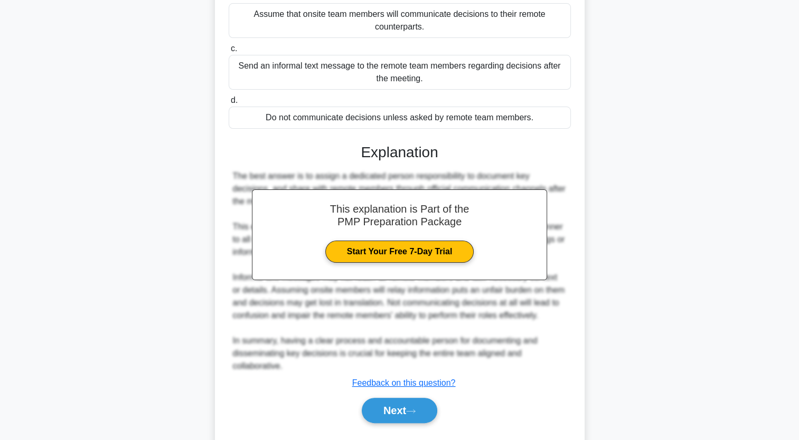
scroll to position [211, 0]
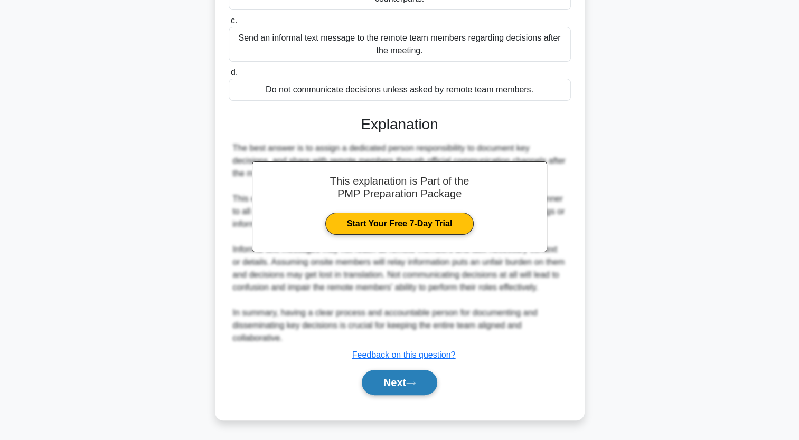
click at [412, 389] on button "Next" at bounding box center [399, 382] width 75 height 25
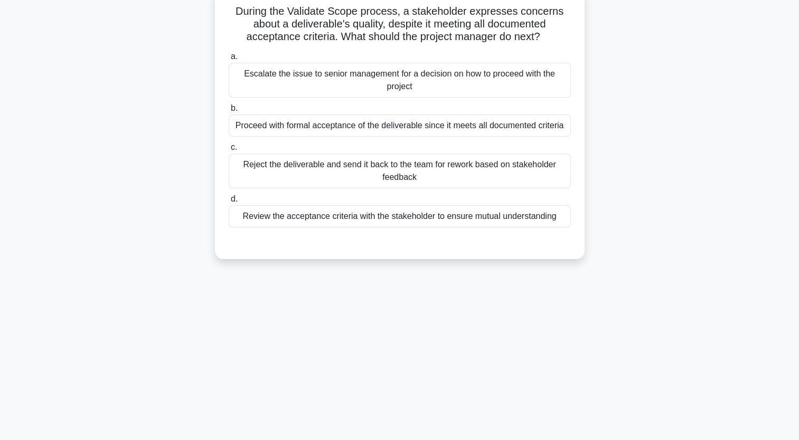
scroll to position [0, 0]
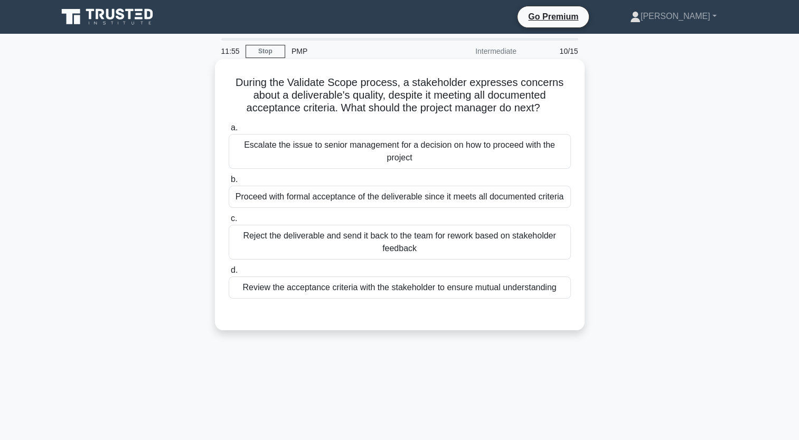
click at [339, 290] on div "Review the acceptance criteria with the stakeholder to ensure mutual understand…" at bounding box center [400, 288] width 342 height 22
click at [229, 274] on input "d. Review the acceptance criteria with the stakeholder to ensure mutual underst…" at bounding box center [229, 270] width 0 height 7
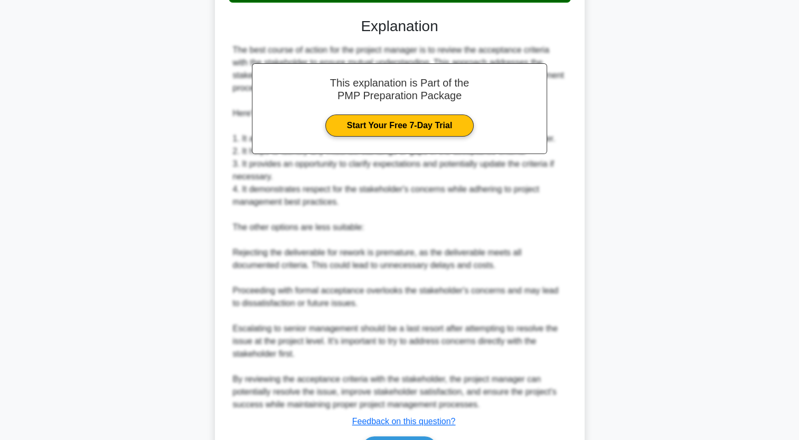
scroll to position [362, 0]
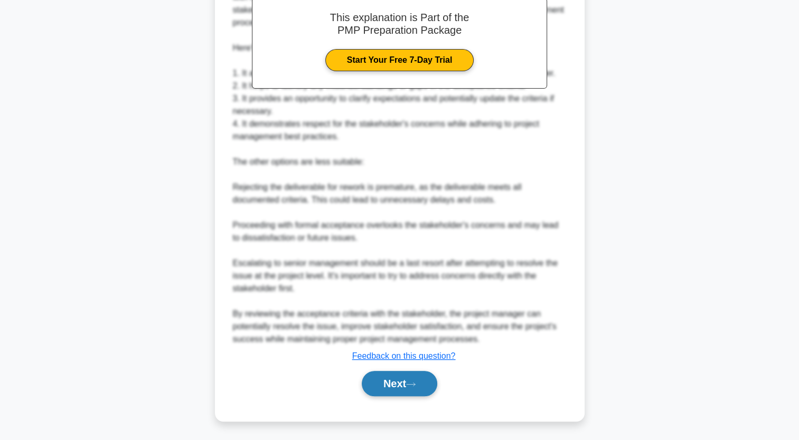
click at [376, 382] on button "Next" at bounding box center [399, 383] width 75 height 25
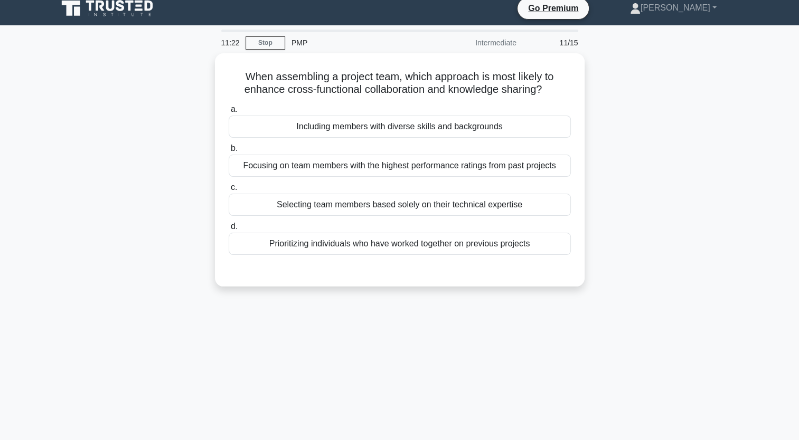
scroll to position [0, 0]
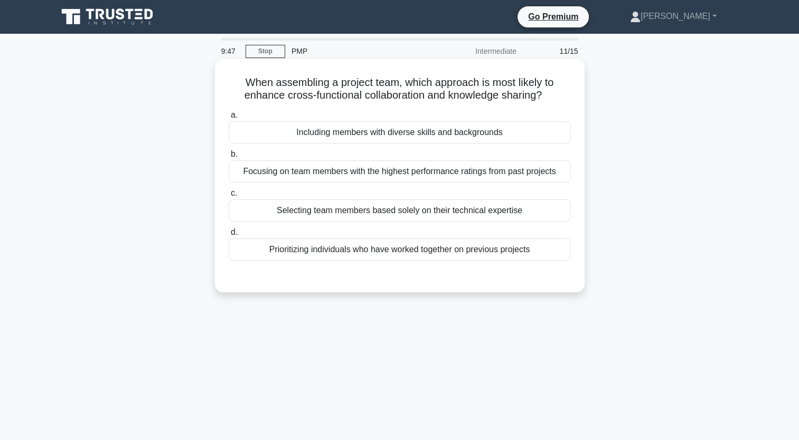
click at [527, 136] on div "Including members with diverse skills and backgrounds" at bounding box center [400, 132] width 342 height 22
click at [229, 119] on input "a. Including members with diverse skills and backgrounds" at bounding box center [229, 115] width 0 height 7
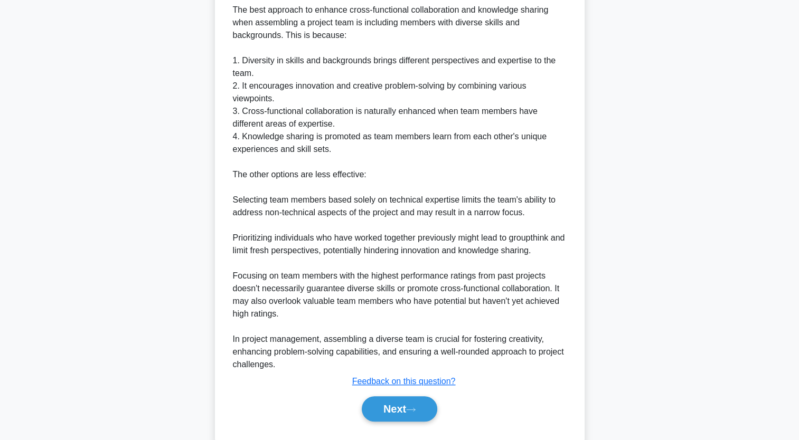
scroll to position [317, 0]
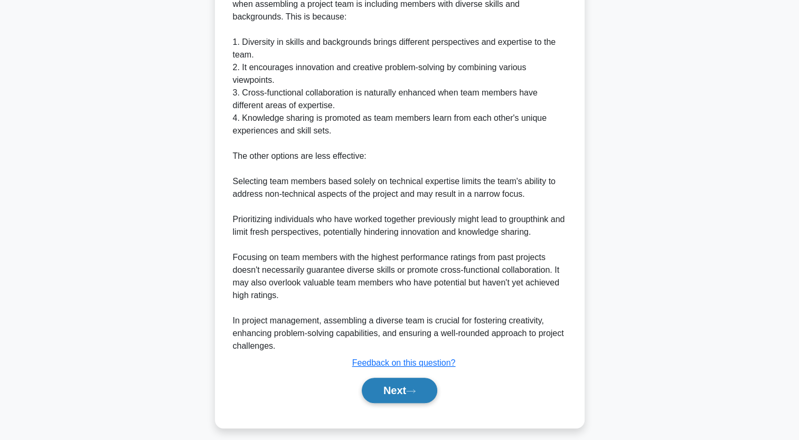
click at [390, 390] on button "Next" at bounding box center [399, 390] width 75 height 25
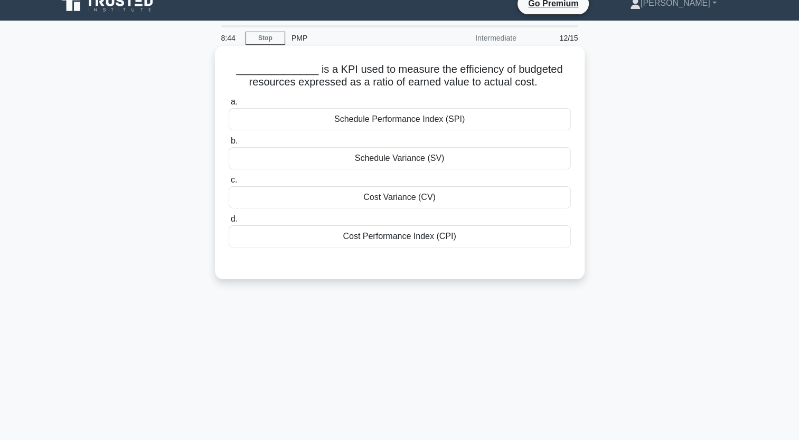
scroll to position [0, 0]
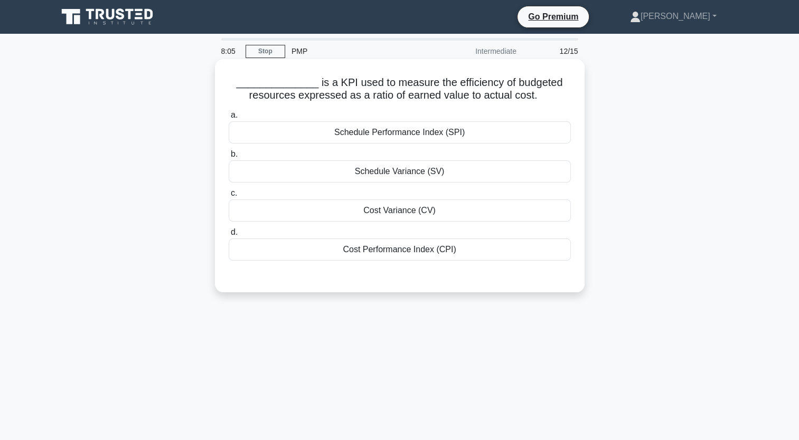
click at [449, 214] on div "Cost Variance (CV)" at bounding box center [400, 211] width 342 height 22
click at [229, 197] on input "c. Cost Variance (CV)" at bounding box center [229, 193] width 0 height 7
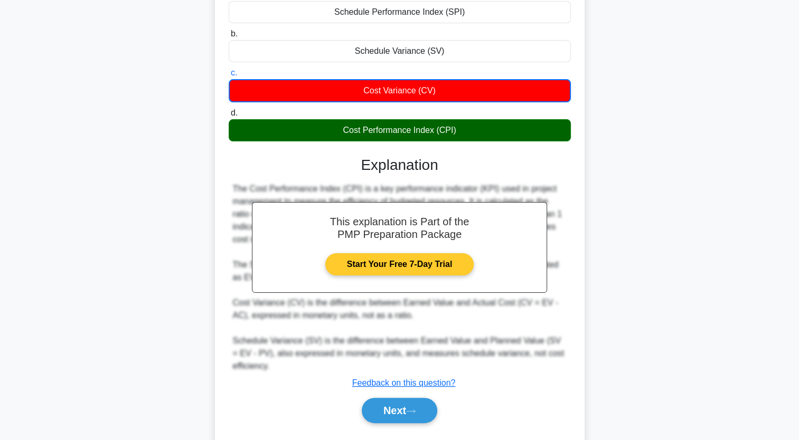
scroll to position [147, 0]
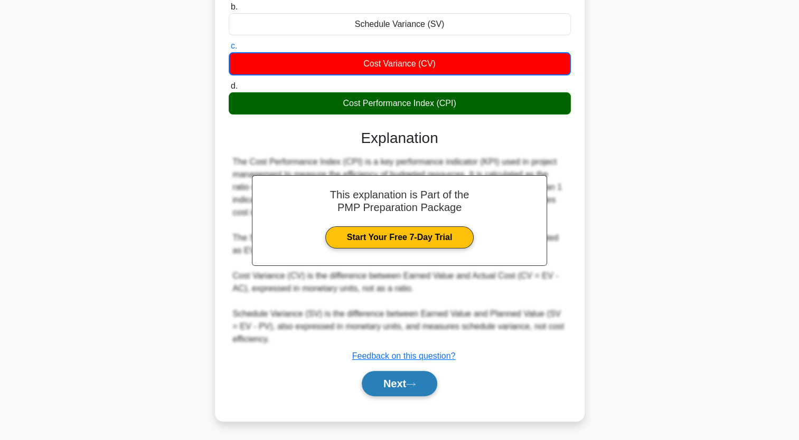
click at [380, 390] on button "Next" at bounding box center [399, 383] width 75 height 25
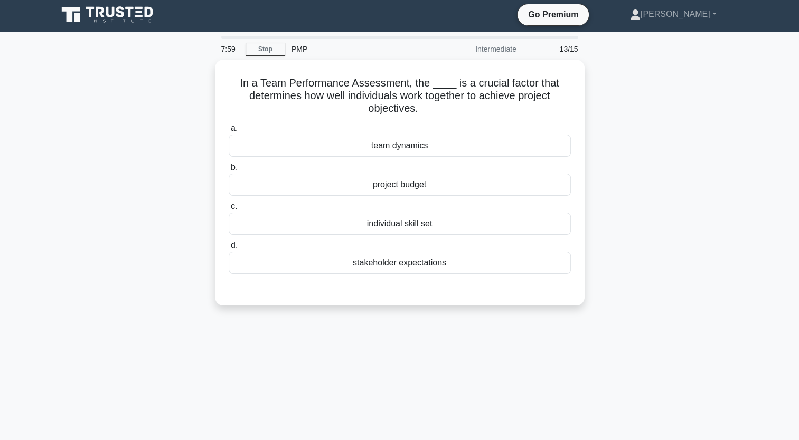
scroll to position [0, 0]
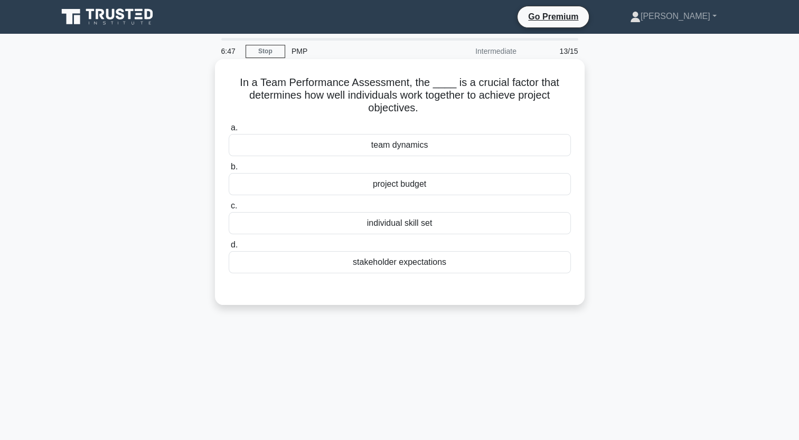
click at [420, 147] on div "team dynamics" at bounding box center [400, 145] width 342 height 22
click at [229, 131] on input "a. team dynamics" at bounding box center [229, 128] width 0 height 7
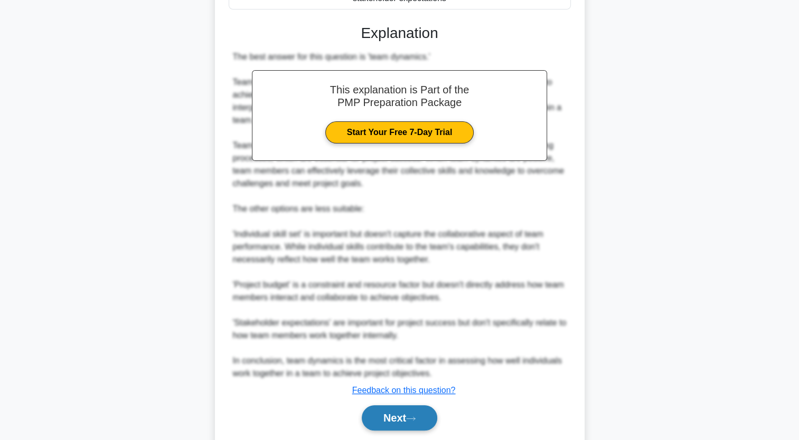
click at [398, 408] on button "Next" at bounding box center [399, 417] width 75 height 25
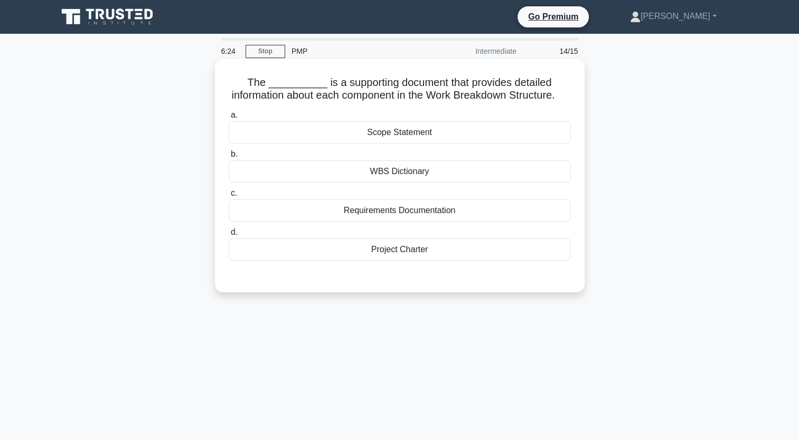
click at [487, 183] on div "WBS Dictionary" at bounding box center [400, 171] width 342 height 22
click at [229, 158] on input "b. WBS Dictionary" at bounding box center [229, 154] width 0 height 7
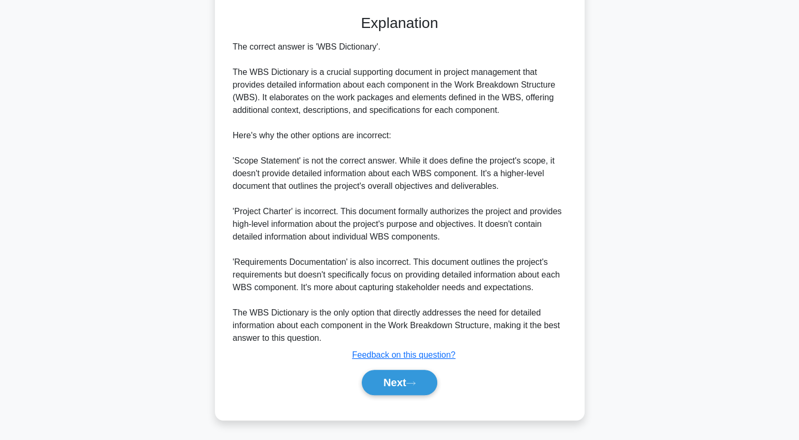
scroll to position [264, 0]
click at [384, 395] on button "Next" at bounding box center [399, 382] width 75 height 25
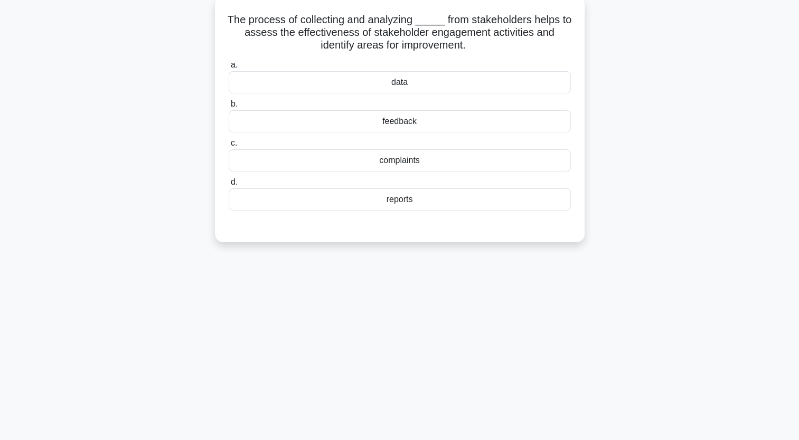
scroll to position [0, 0]
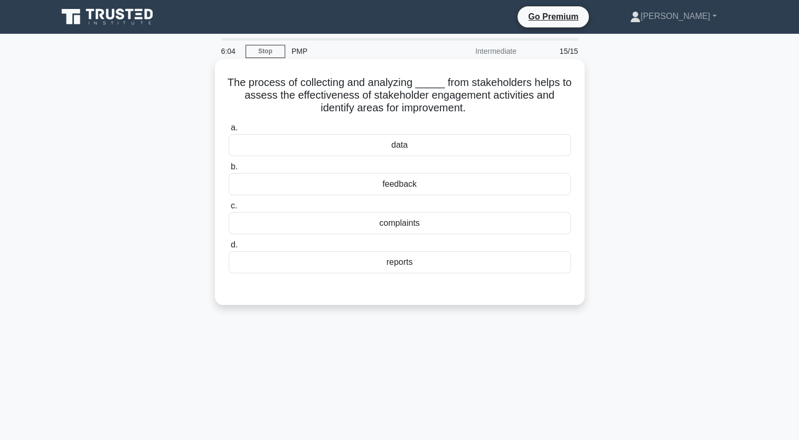
click at [457, 187] on div "feedback" at bounding box center [400, 184] width 342 height 22
click at [229, 171] on input "b. feedback" at bounding box center [229, 167] width 0 height 7
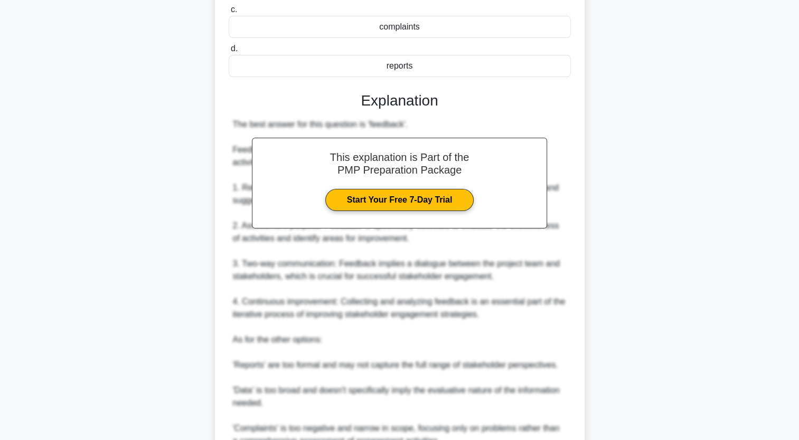
scroll to position [298, 0]
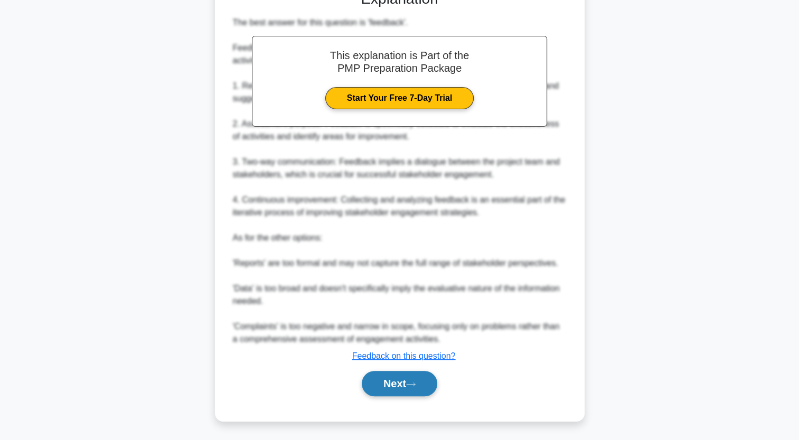
click at [423, 380] on button "Next" at bounding box center [399, 383] width 75 height 25
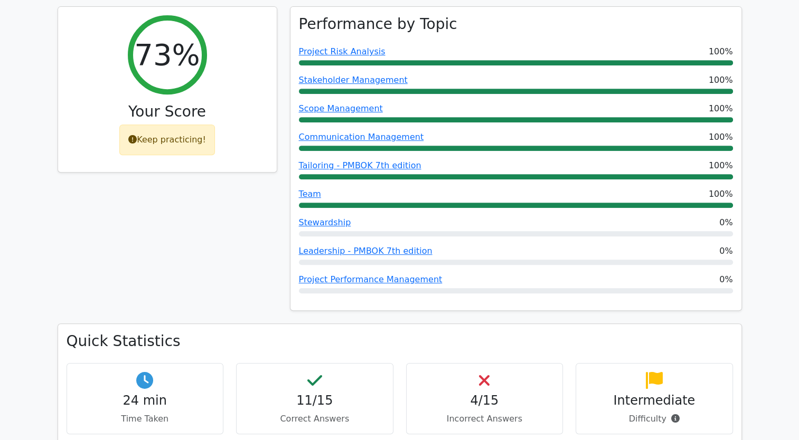
scroll to position [422, 0]
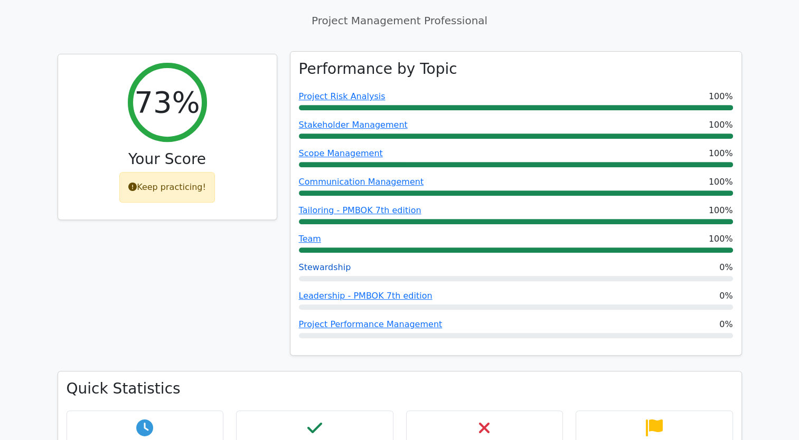
click at [329, 262] on link "Stewardship" at bounding box center [325, 267] width 52 height 10
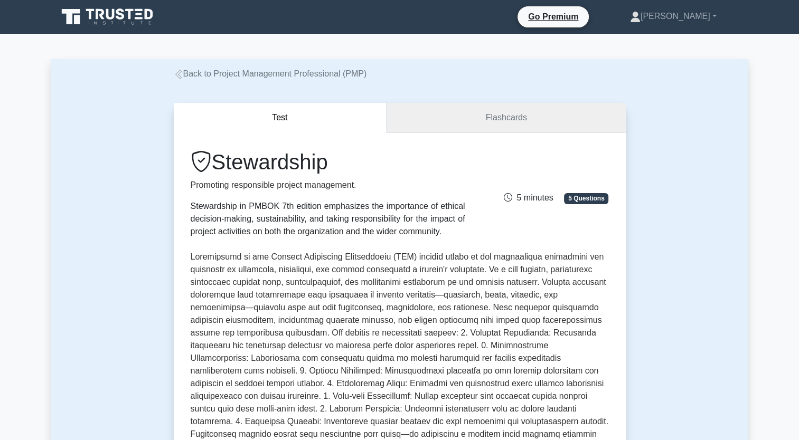
click at [517, 112] on link "Flashcards" at bounding box center [505, 118] width 239 height 30
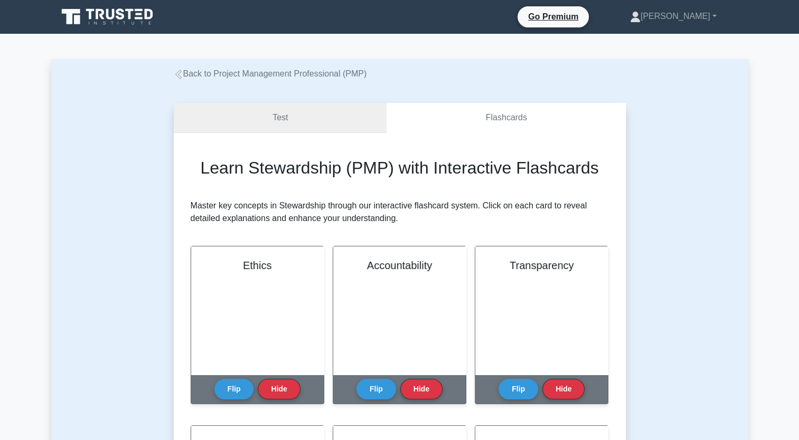
click at [317, 127] on link "Test" at bounding box center [280, 118] width 213 height 30
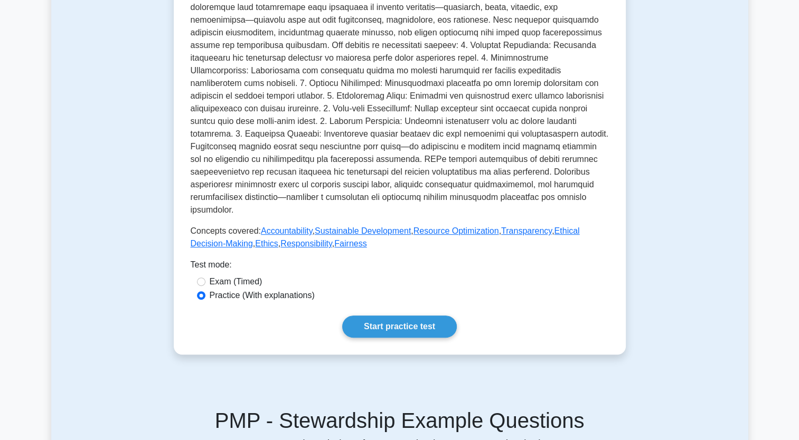
scroll to position [422, 0]
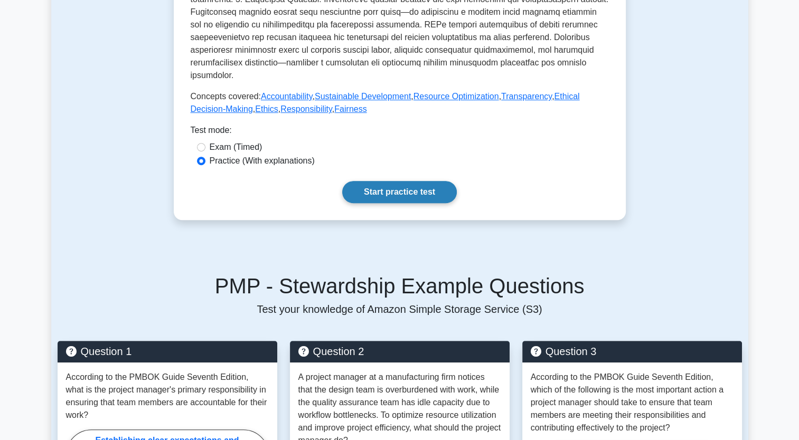
click at [430, 181] on link "Start practice test" at bounding box center [399, 192] width 115 height 22
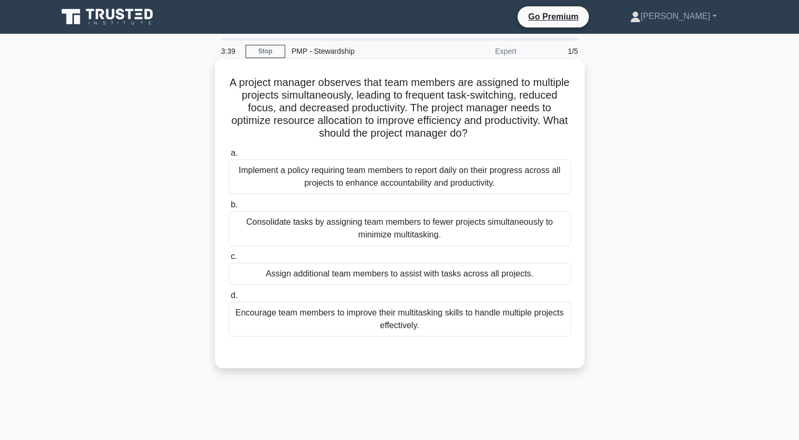
click at [382, 176] on div "Implement a policy requiring team members to report daily on their progress acr…" at bounding box center [400, 176] width 342 height 35
click at [229, 157] on input "a. Implement a policy requiring team members to report daily on their progress …" at bounding box center [229, 153] width 0 height 7
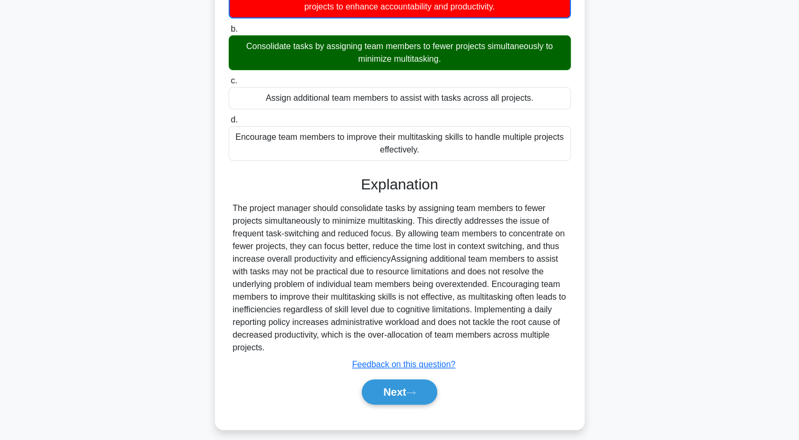
scroll to position [185, 0]
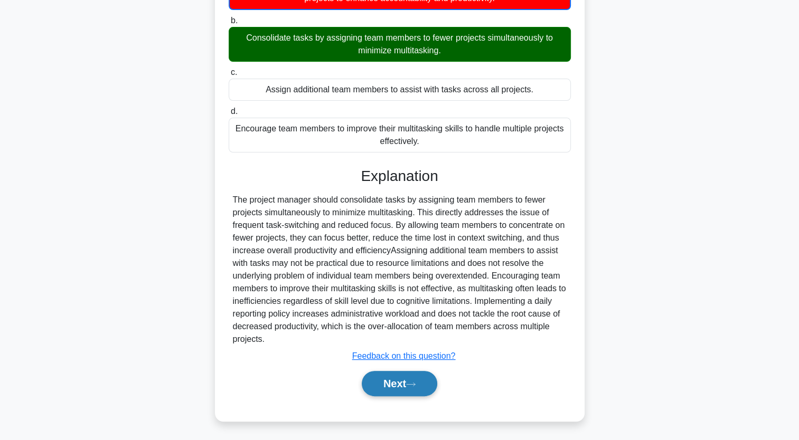
click at [394, 383] on button "Next" at bounding box center [399, 383] width 75 height 25
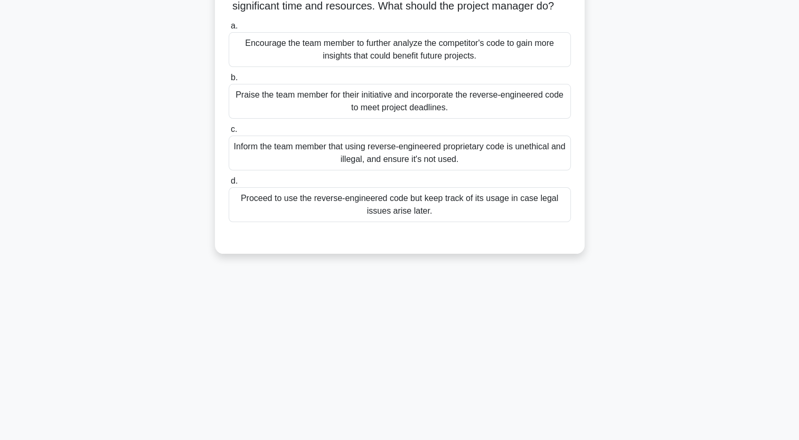
scroll to position [0, 0]
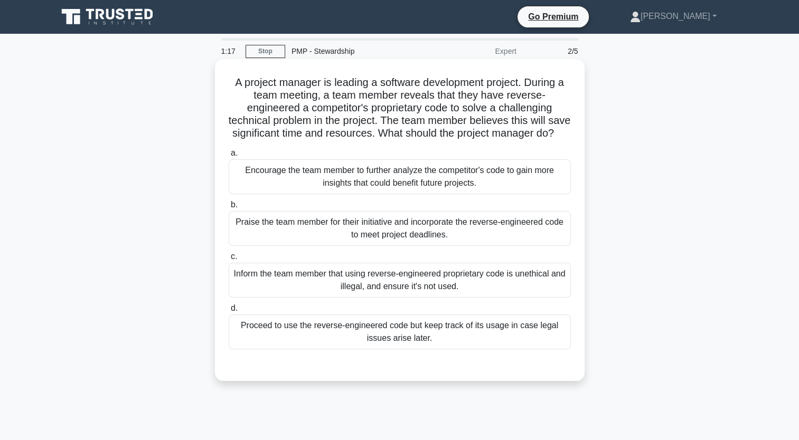
click at [431, 298] on div "Inform the team member that using reverse-engineered proprietary code is unethi…" at bounding box center [400, 280] width 342 height 35
click at [229, 260] on input "c. Inform the team member that using reverse-engineered proprietary code is une…" at bounding box center [229, 256] width 0 height 7
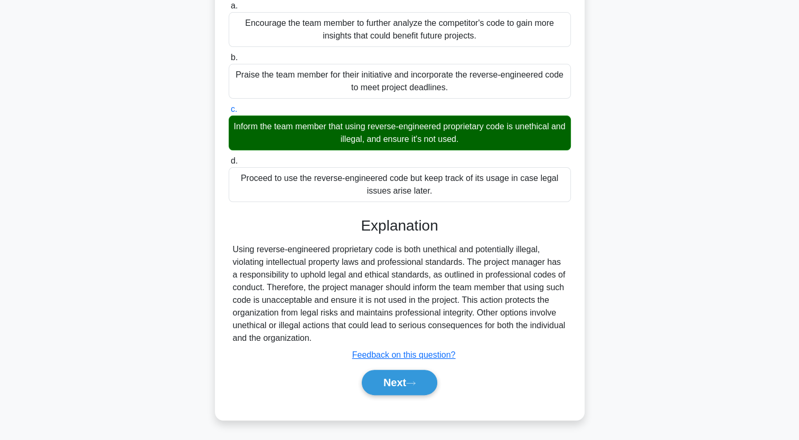
scroll to position [158, 0]
click at [404, 385] on button "Next" at bounding box center [399, 382] width 75 height 25
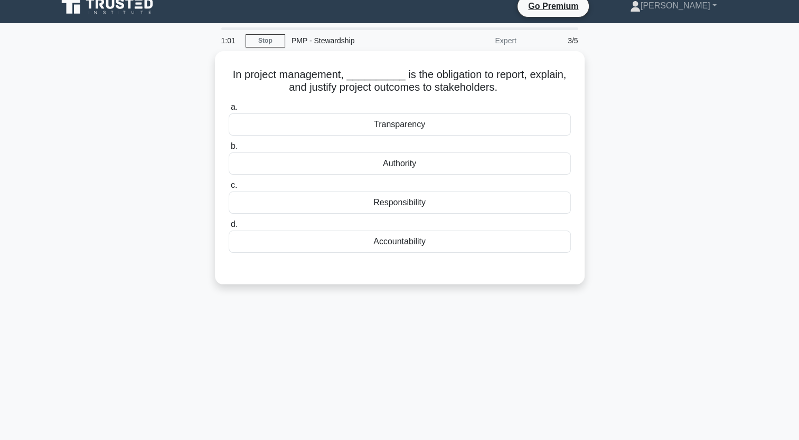
scroll to position [0, 0]
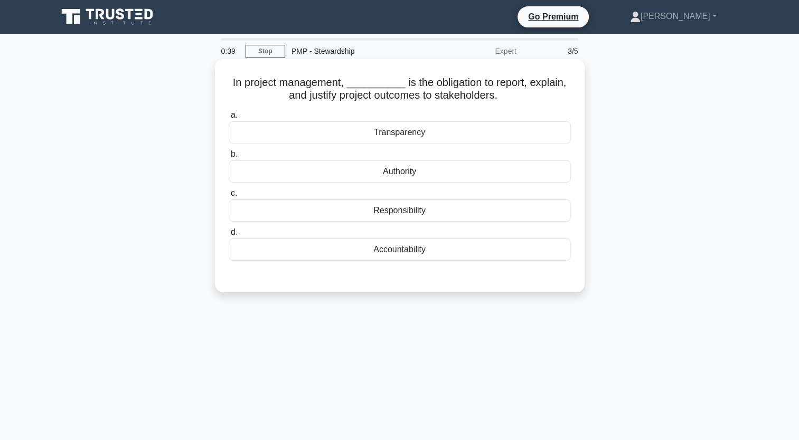
click at [443, 215] on div "Responsibility" at bounding box center [400, 211] width 342 height 22
click at [229, 197] on input "c. Responsibility" at bounding box center [229, 193] width 0 height 7
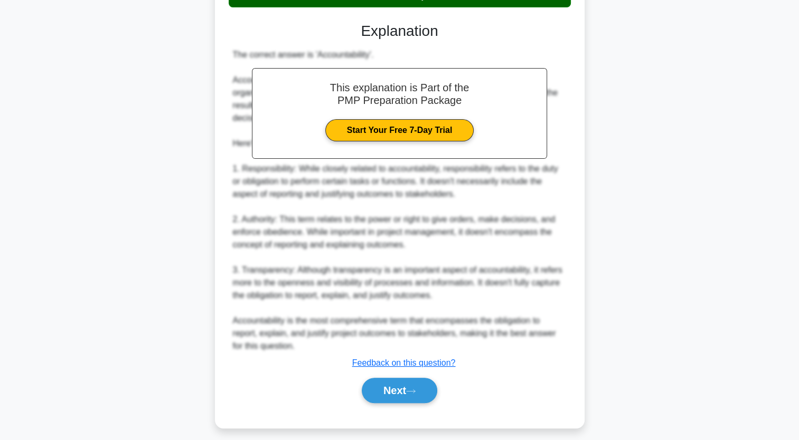
scroll to position [261, 0]
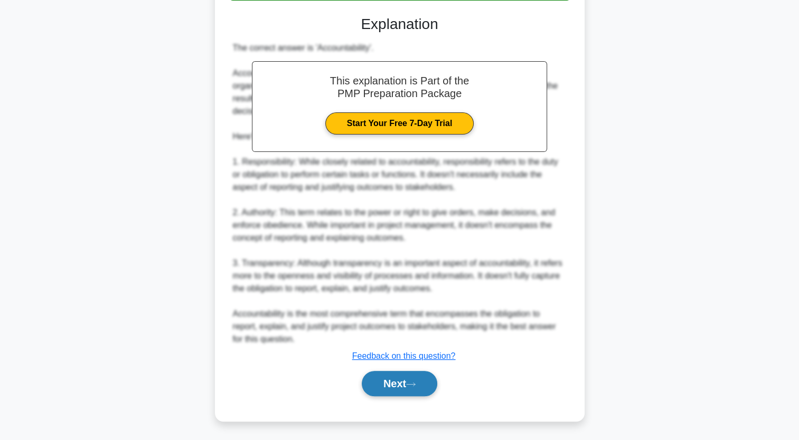
click at [424, 375] on button "Next" at bounding box center [399, 383] width 75 height 25
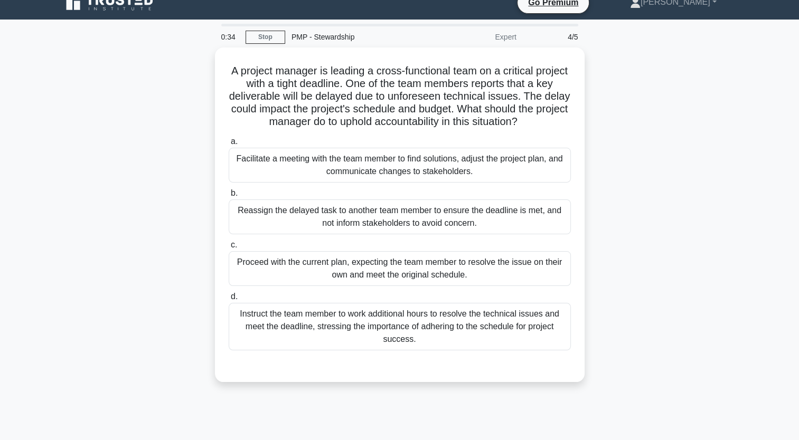
scroll to position [0, 0]
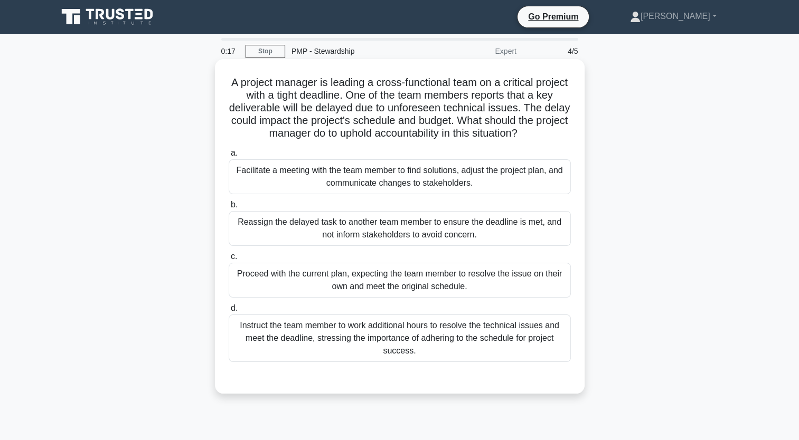
click at [419, 335] on div "Instruct the team member to work additional hours to resolve the technical issu…" at bounding box center [400, 339] width 342 height 48
click at [229, 312] on input "d. Instruct the team member to work additional hours to resolve the technical i…" at bounding box center [229, 308] width 0 height 7
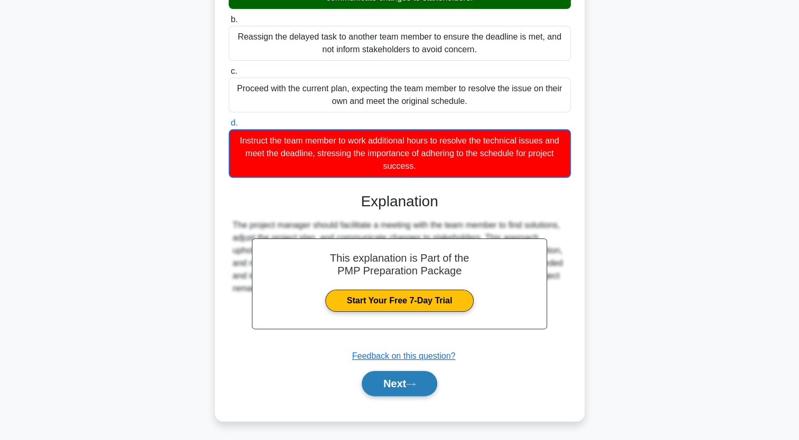
click at [408, 374] on button "Next" at bounding box center [399, 383] width 75 height 25
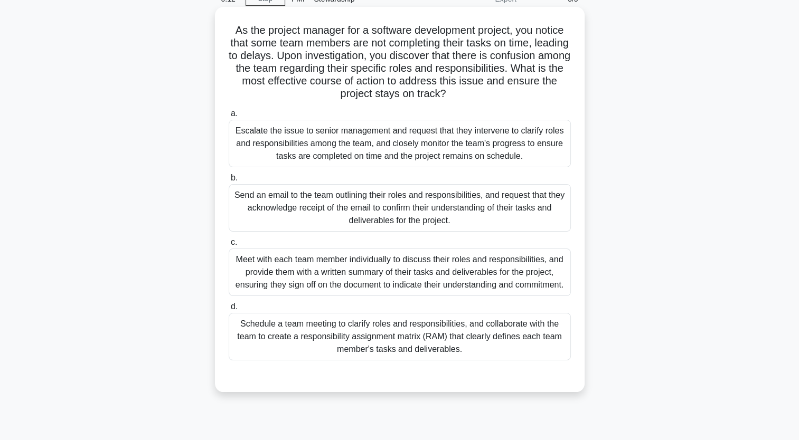
scroll to position [53, 0]
click at [414, 267] on div "Meet with each team member individually to discuss their roles and responsibili…" at bounding box center [400, 272] width 342 height 48
click at [229, 246] on input "c. Meet with each team member individually to discuss their roles and responsib…" at bounding box center [229, 242] width 0 height 7
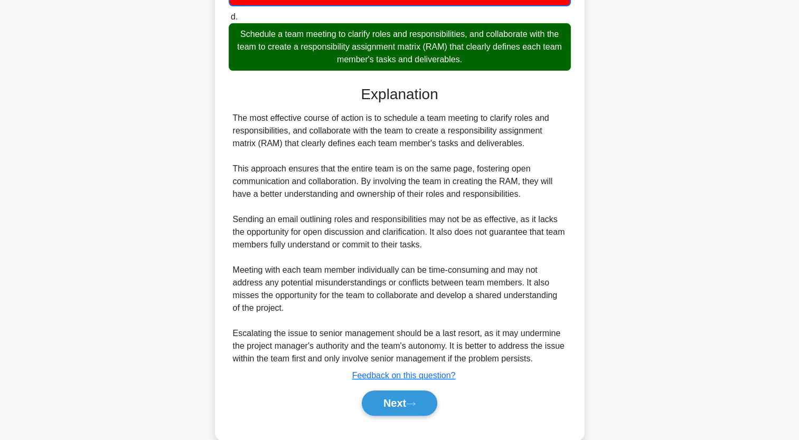
scroll to position [370, 0]
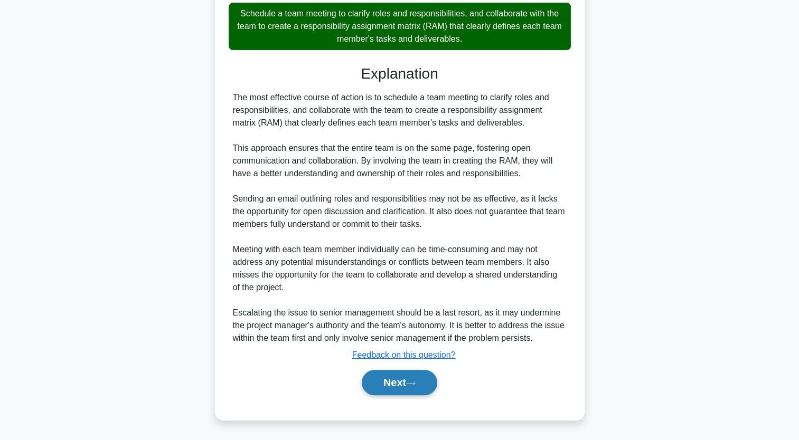
click at [419, 380] on button "Next" at bounding box center [399, 382] width 75 height 25
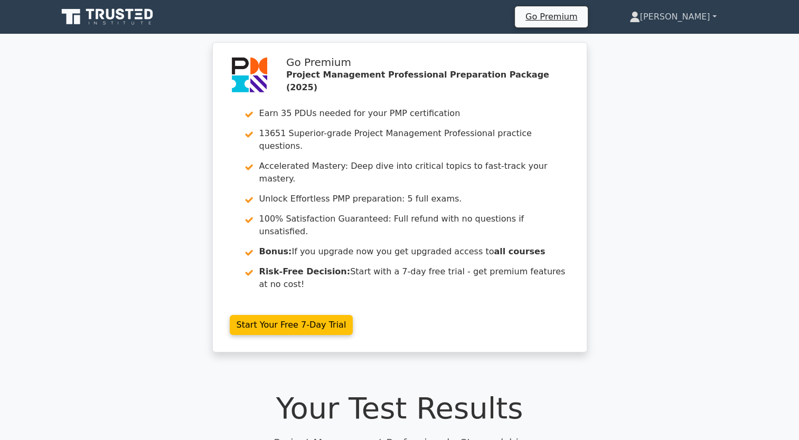
click at [691, 13] on link "[PERSON_NAME]" at bounding box center [673, 16] width 138 height 21
click at [686, 45] on link "Profile" at bounding box center [646, 41] width 83 height 17
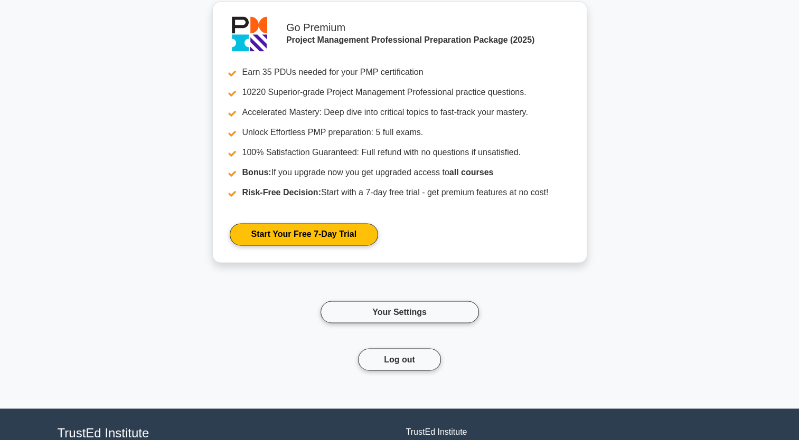
scroll to position [1802, 0]
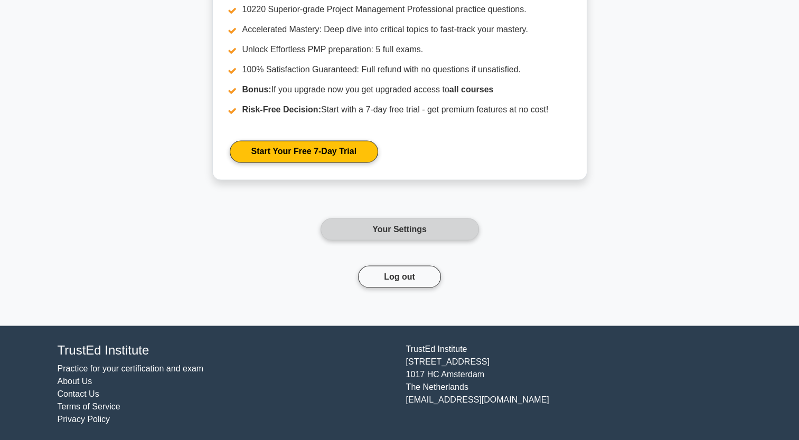
click at [433, 231] on link "Your Settings" at bounding box center [399, 229] width 158 height 22
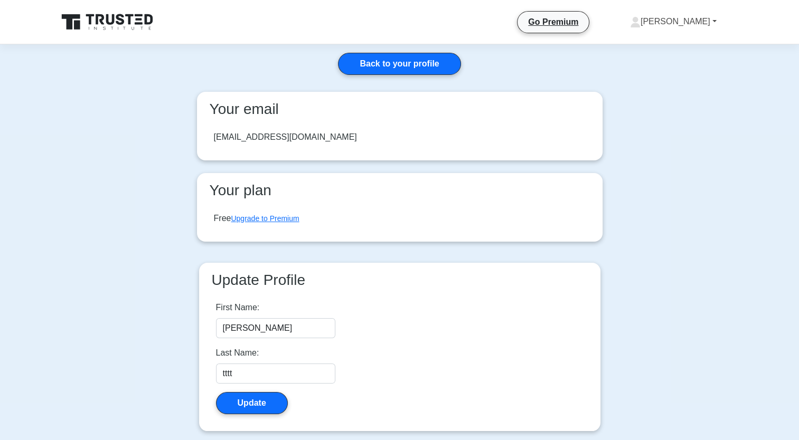
click at [686, 19] on link "[PERSON_NAME]" at bounding box center [673, 21] width 137 height 21
click at [686, 53] on link "Profile" at bounding box center [646, 46] width 83 height 17
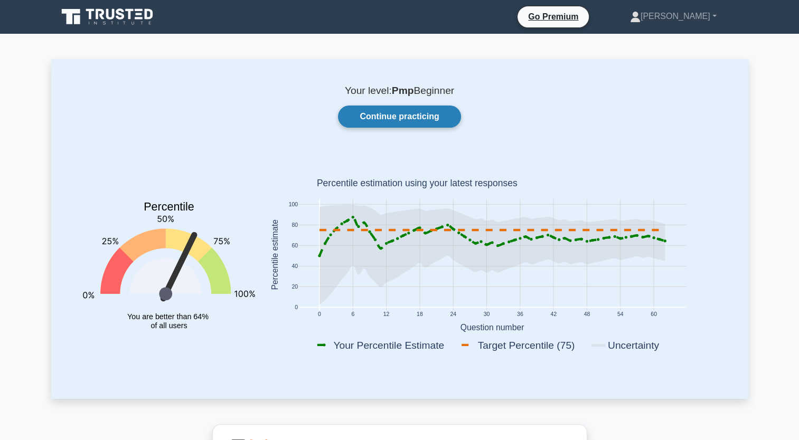
click at [416, 116] on link "Continue practicing" at bounding box center [399, 117] width 122 height 22
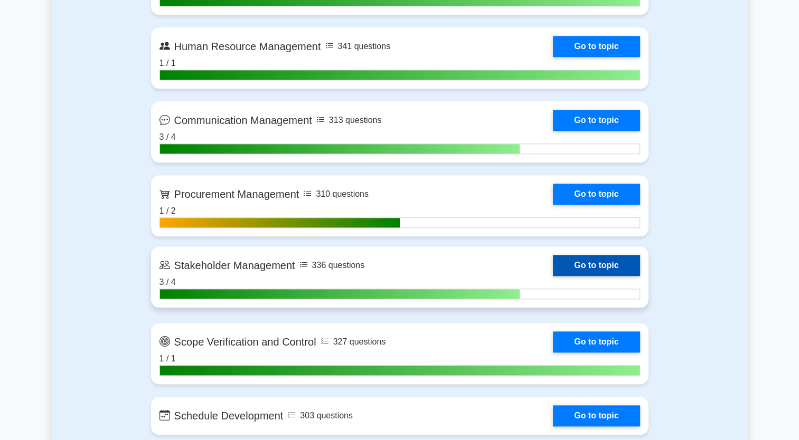
scroll to position [1162, 0]
